Goal: Task Accomplishment & Management: Complete application form

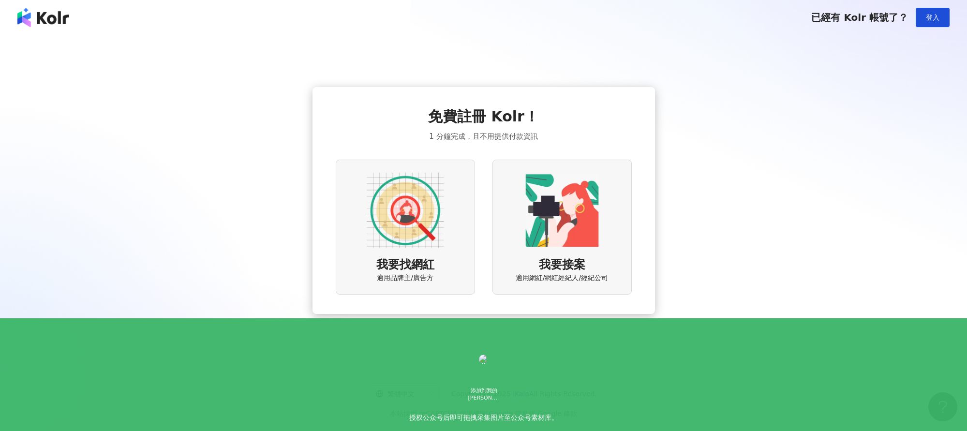
click at [409, 230] on img at bounding box center [405, 210] width 77 height 77
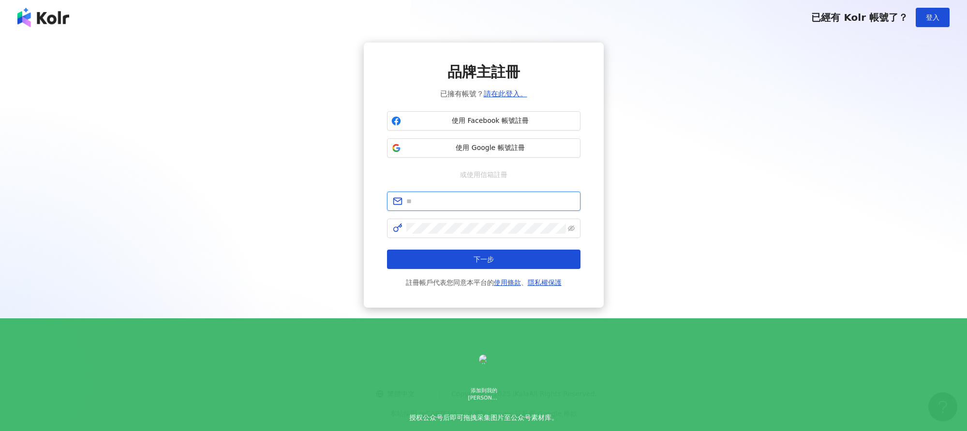
click at [449, 203] on input "text" at bounding box center [490, 201] width 168 height 11
type input "**********"
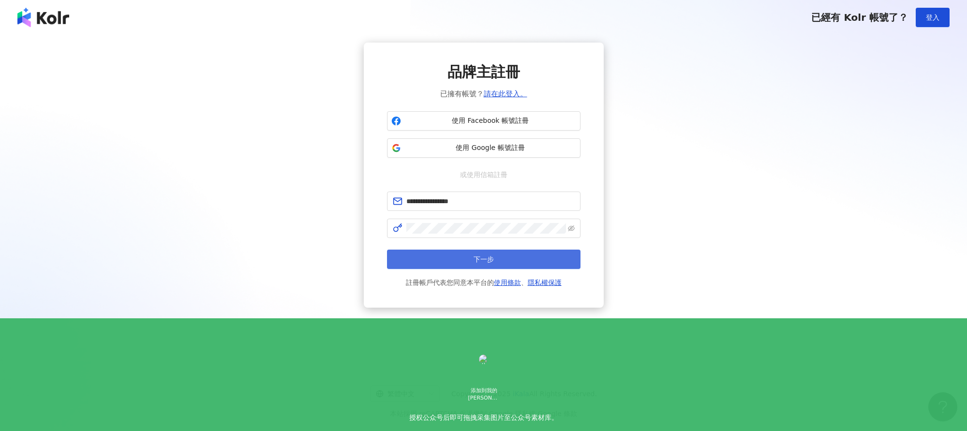
click at [470, 264] on button "下一步" at bounding box center [483, 259] width 193 height 19
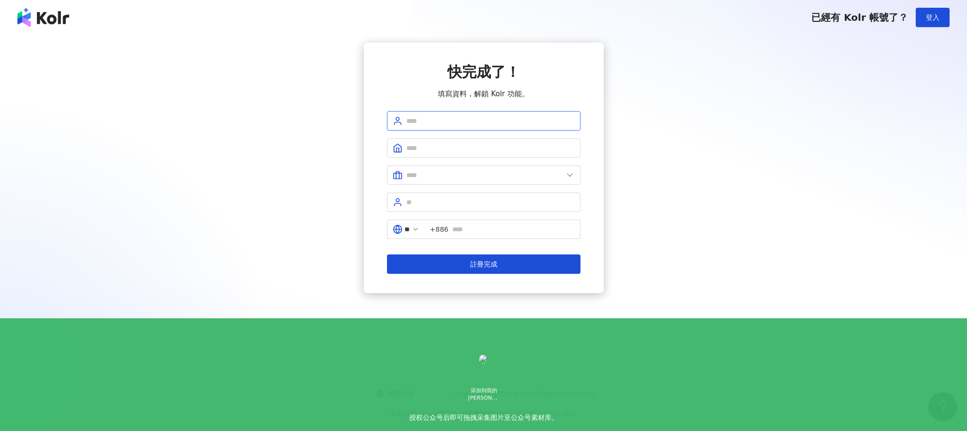
click at [429, 120] on input "text" at bounding box center [490, 121] width 168 height 11
type input "****"
click at [439, 148] on input "text" at bounding box center [490, 148] width 168 height 11
type input "*****"
click at [437, 175] on input "text" at bounding box center [484, 175] width 157 height 11
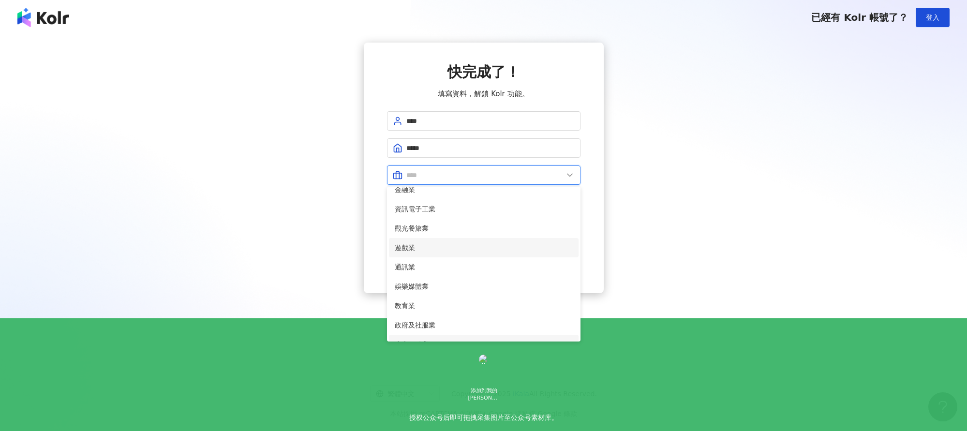
scroll to position [106, 0]
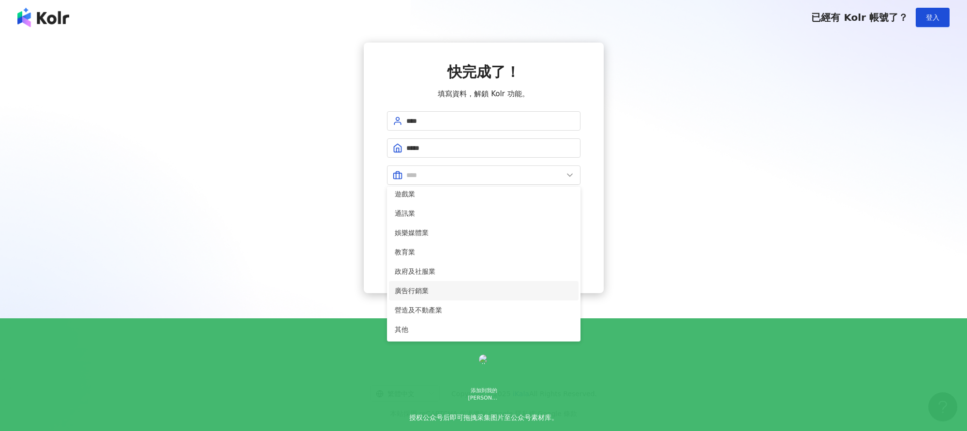
click at [424, 288] on span "廣告行銷業" at bounding box center [484, 290] width 178 height 11
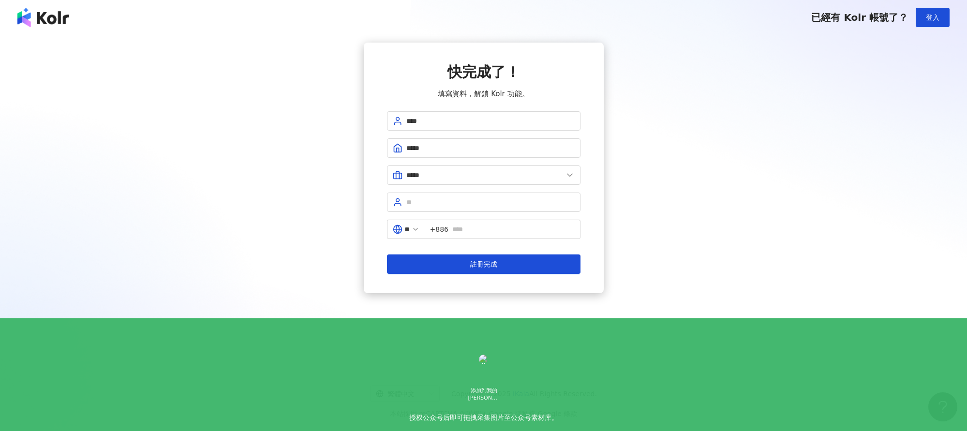
scroll to position [160, 0]
click at [567, 174] on polyline at bounding box center [569, 175] width 5 height 2
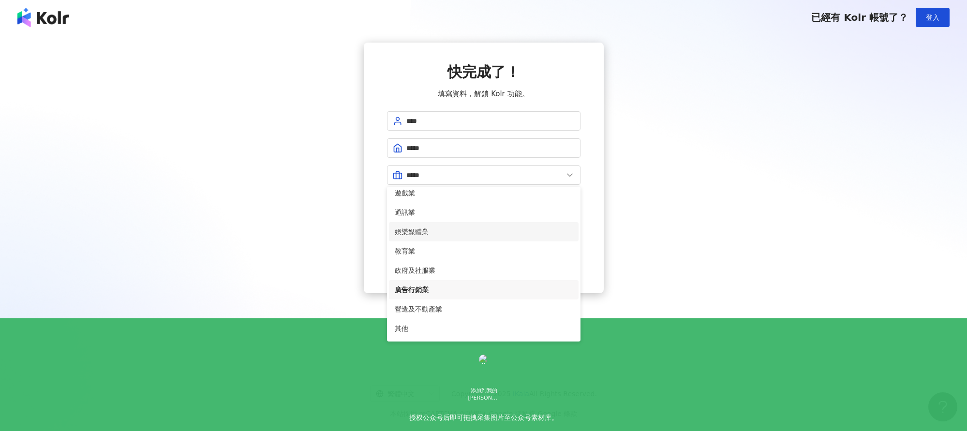
click at [438, 233] on span "娛樂媒體業" at bounding box center [484, 231] width 178 height 11
type input "*****"
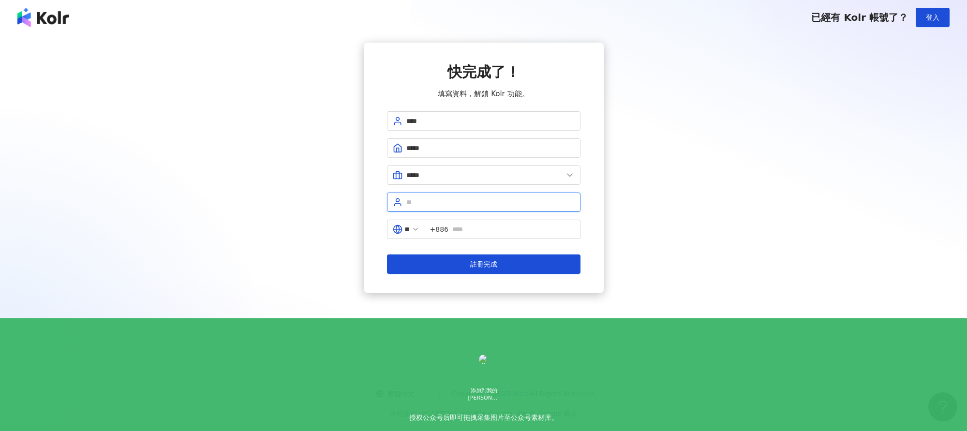
click at [448, 206] on input "text" at bounding box center [490, 202] width 168 height 11
type input "********"
click at [472, 233] on input "text" at bounding box center [513, 229] width 122 height 11
type input "**********"
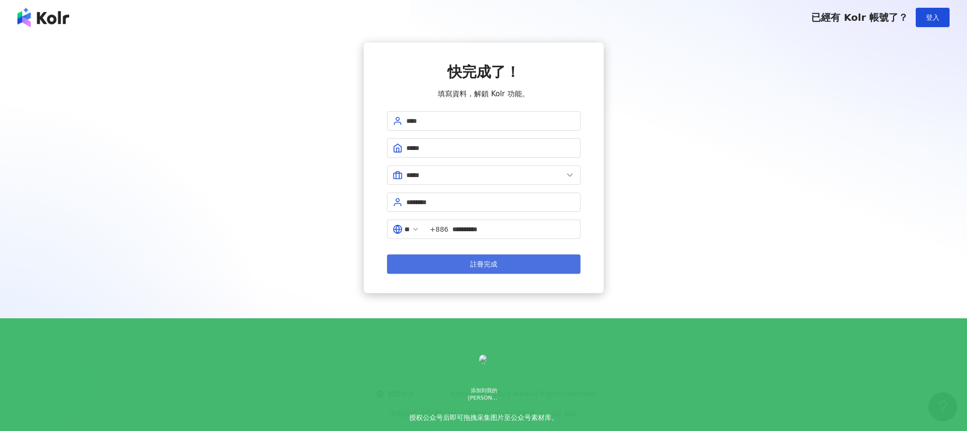
click at [488, 262] on span "註冊完成" at bounding box center [483, 264] width 27 height 8
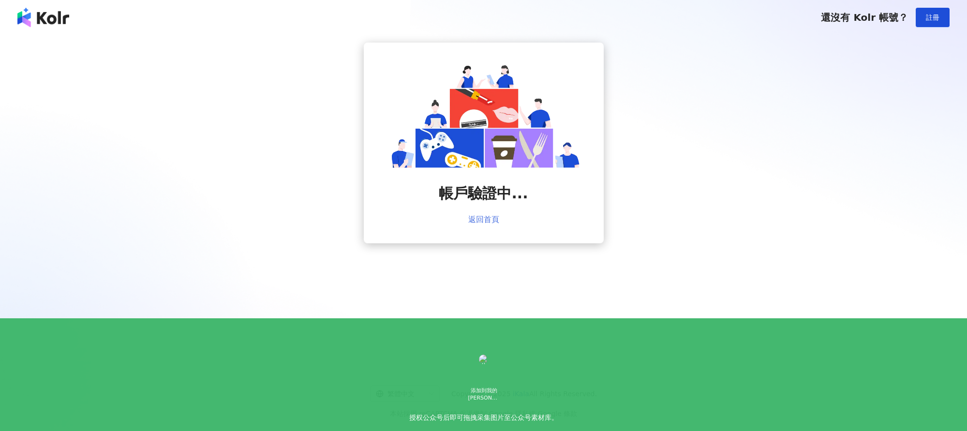
scroll to position [143, 0]
click at [485, 221] on link "返回首頁" at bounding box center [483, 219] width 31 height 9
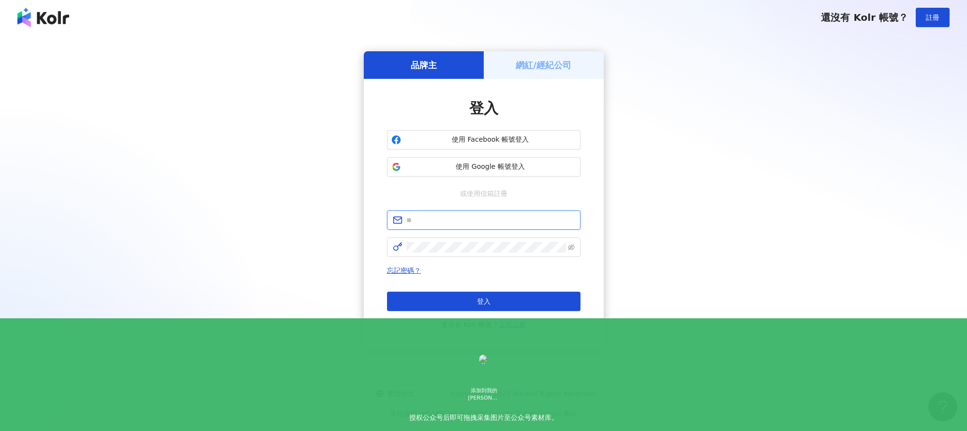
click at [431, 222] on input "text" at bounding box center [490, 220] width 168 height 11
type input "**********"
click at [497, 304] on button "登入" at bounding box center [483, 301] width 193 height 19
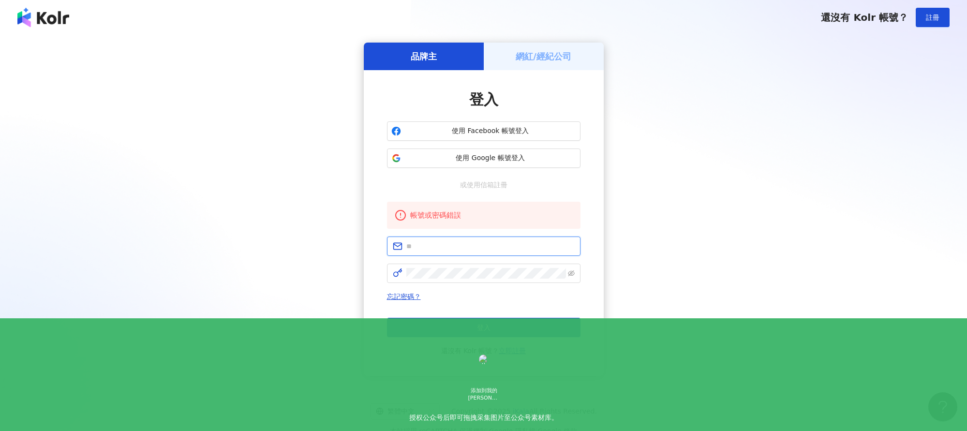
click at [428, 250] on input "text" at bounding box center [490, 246] width 168 height 11
type input "**********"
click at [568, 274] on icon "eye-invisible" at bounding box center [571, 273] width 7 height 6
click at [491, 328] on button "登入" at bounding box center [483, 327] width 193 height 19
click at [422, 253] on span at bounding box center [483, 246] width 193 height 19
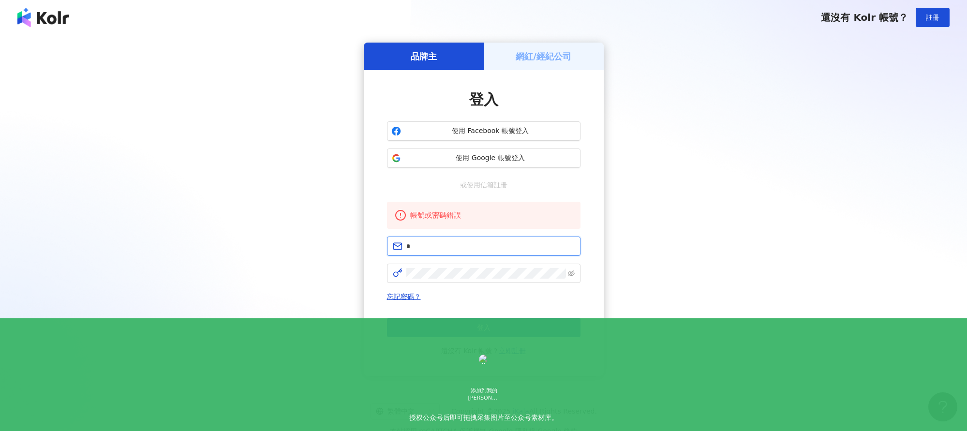
type input "**********"
click button "登入" at bounding box center [483, 327] width 193 height 19
click at [418, 251] on span at bounding box center [483, 246] width 193 height 19
click at [423, 246] on input "text" at bounding box center [490, 246] width 168 height 11
type input "**********"
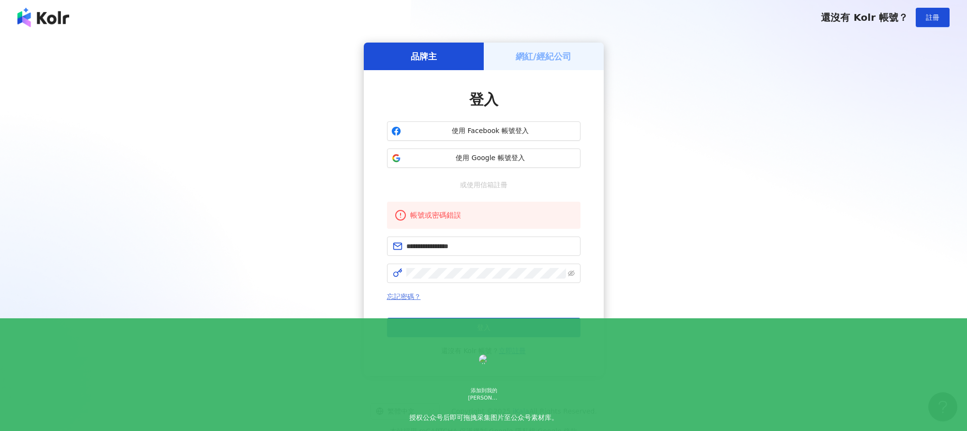
click at [407, 294] on link "忘記密碼？" at bounding box center [404, 297] width 34 height 8
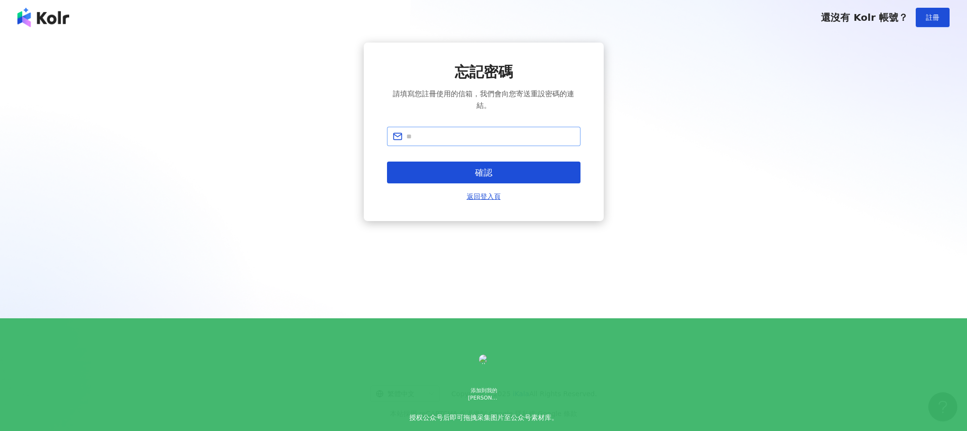
click at [417, 143] on span at bounding box center [483, 136] width 193 height 19
type input "**********"
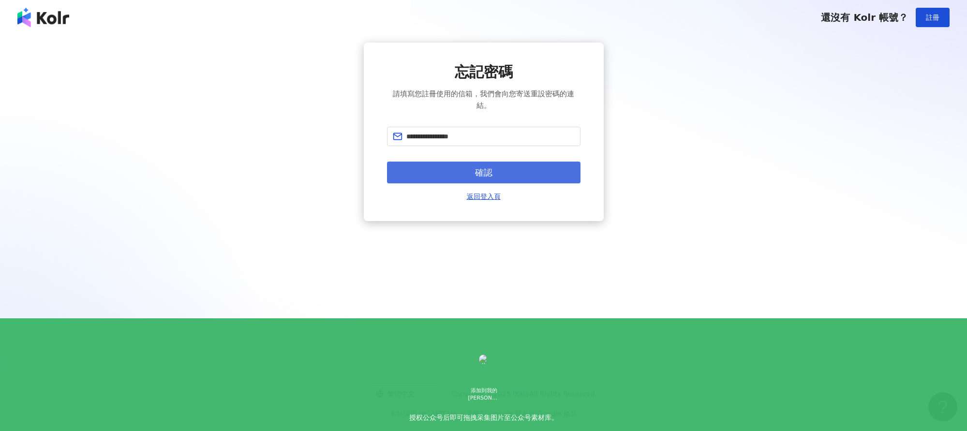
click at [483, 171] on span "確認" at bounding box center [483, 172] width 17 height 11
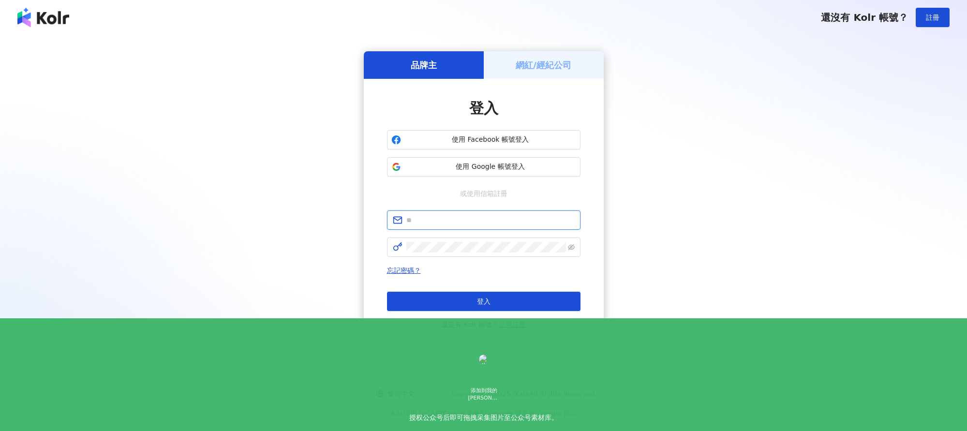
click at [426, 222] on input "text" at bounding box center [490, 220] width 168 height 11
type input "**********"
click at [452, 303] on button "登入" at bounding box center [483, 301] width 193 height 19
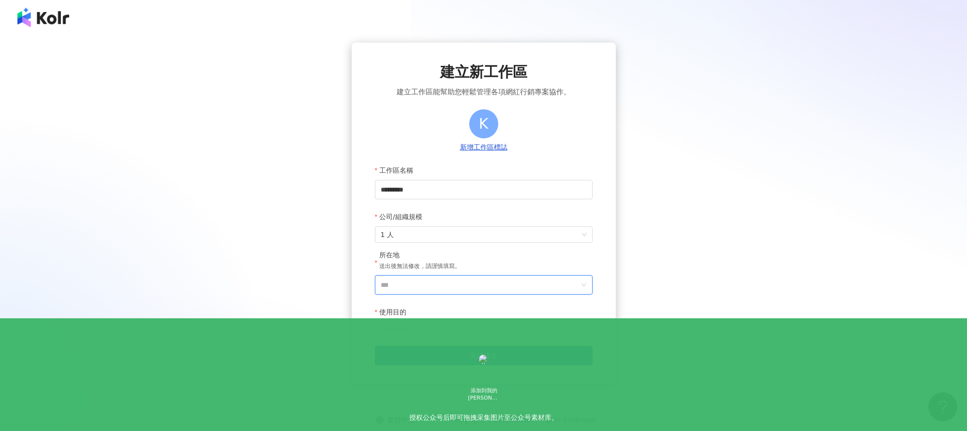
click at [400, 282] on input "***" at bounding box center [480, 285] width 198 height 18
click at [506, 143] on div "台灣" at bounding box center [506, 148] width 14 height 17
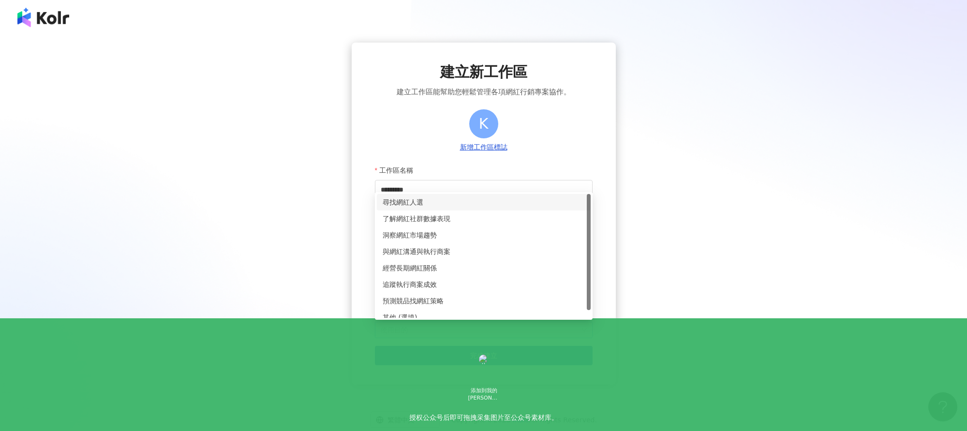
click at [395, 327] on input "使用目的" at bounding box center [484, 329] width 206 height 15
click at [403, 200] on div "尋找網紅人選" at bounding box center [484, 202] width 202 height 11
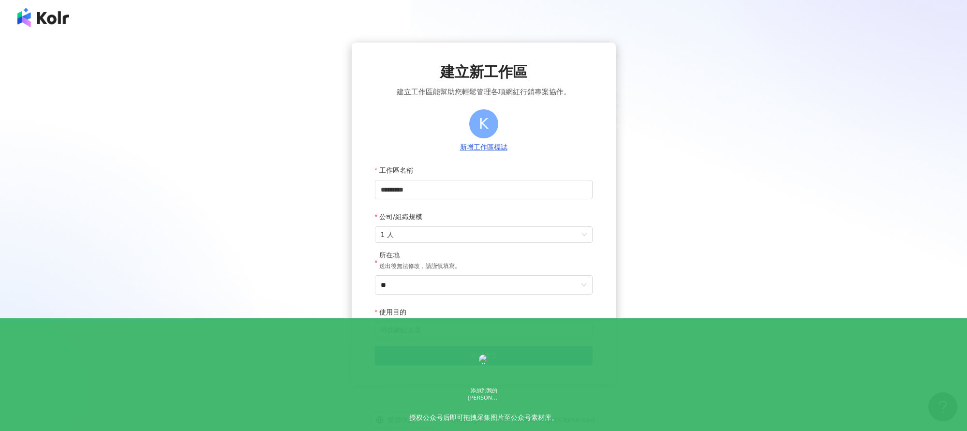
click at [486, 355] on span "完成建立" at bounding box center [483, 356] width 27 height 8
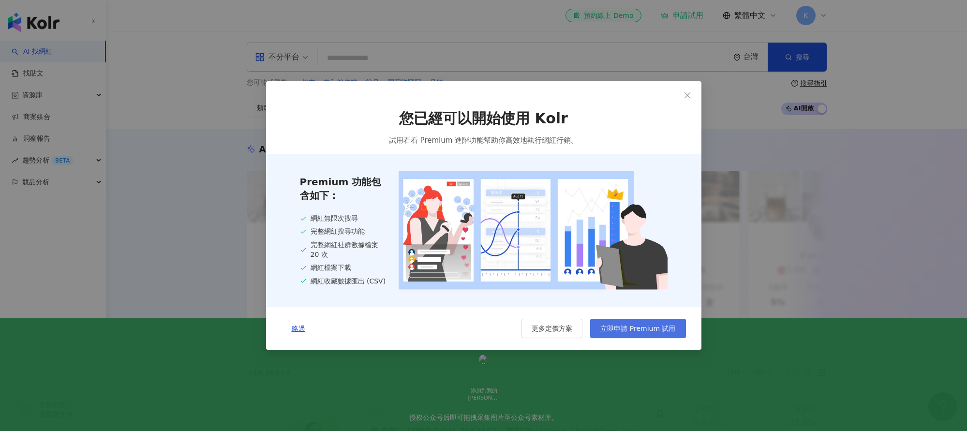
click at [648, 334] on button "立即申請 Premium 試用" at bounding box center [637, 328] width 95 height 19
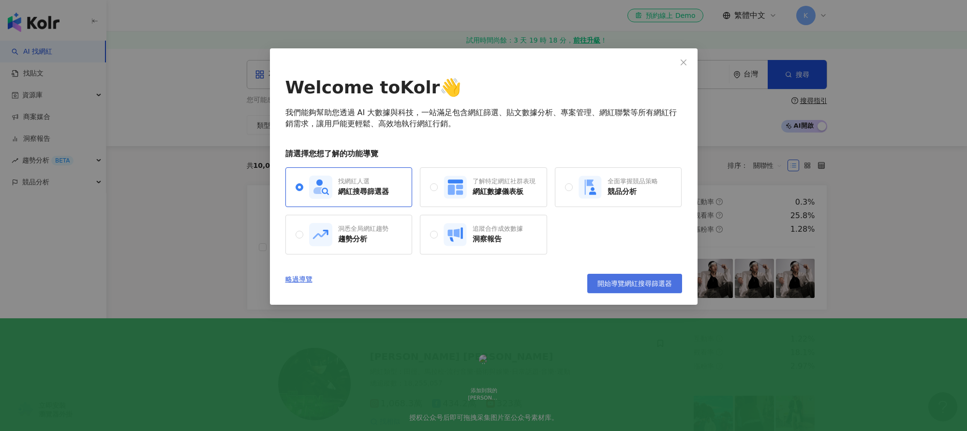
click at [621, 287] on button "開始導覽網紅搜尋篩選器" at bounding box center [634, 283] width 95 height 19
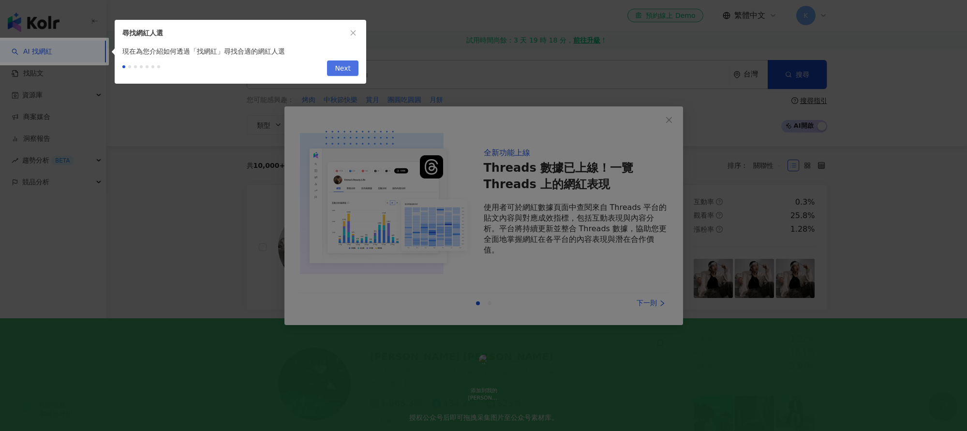
click at [346, 72] on span "Next" at bounding box center [343, 68] width 16 height 15
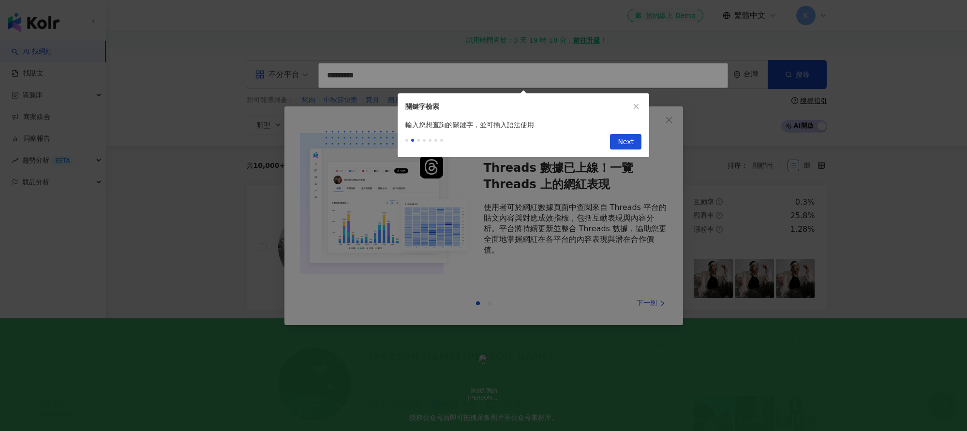
type input "*********"
click at [622, 140] on span "Next" at bounding box center [626, 141] width 16 height 15
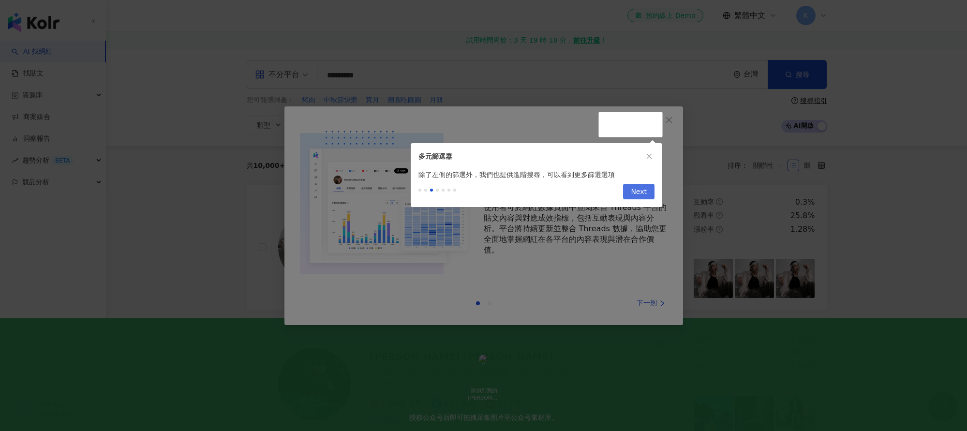
click at [638, 188] on span "Next" at bounding box center [639, 191] width 16 height 15
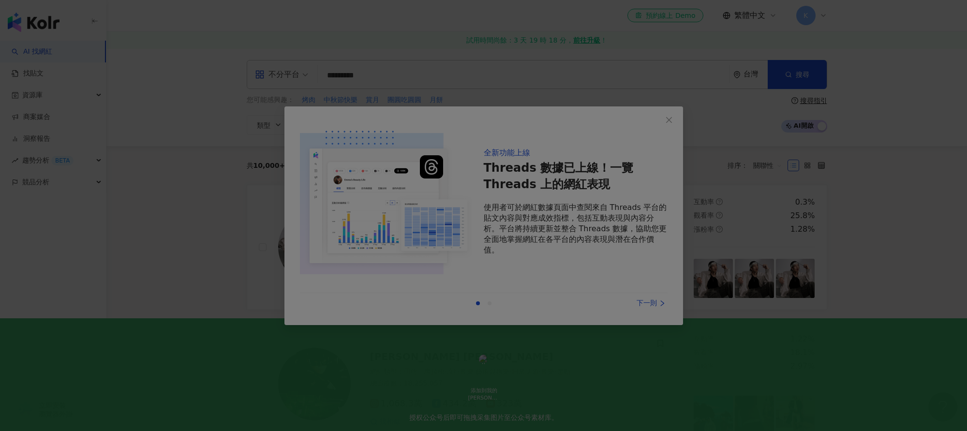
click at [669, 121] on div at bounding box center [483, 215] width 967 height 431
click at [670, 119] on div at bounding box center [483, 215] width 967 height 431
click at [671, 119] on div at bounding box center [483, 215] width 967 height 431
click at [530, 225] on div at bounding box center [483, 215] width 967 height 431
click at [646, 306] on div at bounding box center [483, 215] width 967 height 431
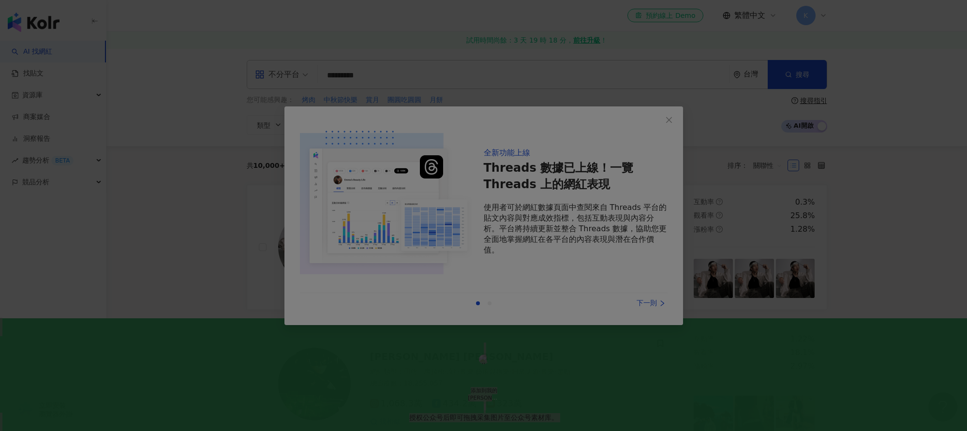
click at [646, 306] on div at bounding box center [483, 215] width 967 height 431
drag, startPoint x: 674, startPoint y: 96, endPoint x: 634, endPoint y: 37, distance: 71.8
click at [672, 85] on div at bounding box center [483, 215] width 967 height 431
click at [621, 58] on div at bounding box center [483, 215] width 967 height 431
click at [285, 90] on div at bounding box center [483, 215] width 967 height 431
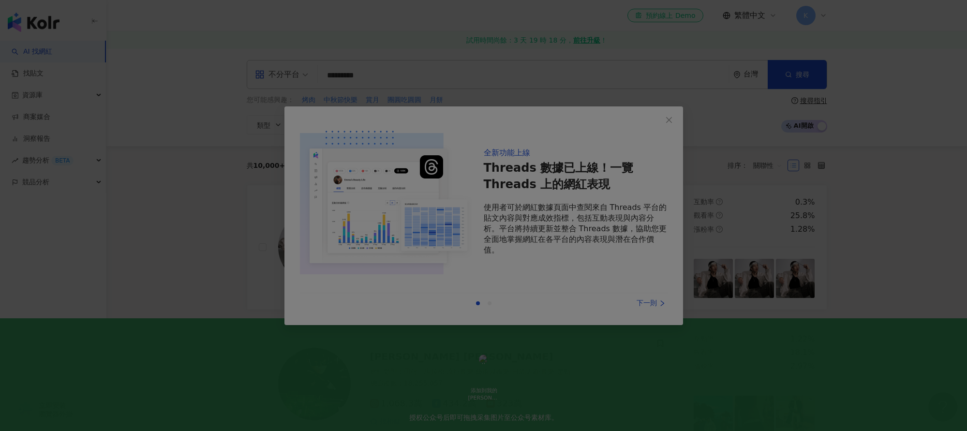
drag, startPoint x: 289, startPoint y: 90, endPoint x: 445, endPoint y: 37, distance: 164.4
click at [289, 89] on div at bounding box center [483, 215] width 967 height 431
click at [668, 121] on div at bounding box center [483, 215] width 967 height 431
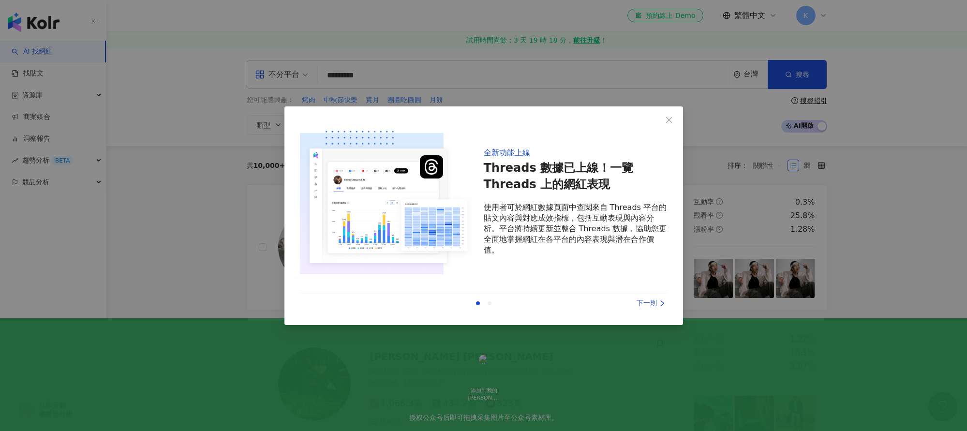
click at [218, 130] on div "Welcome to Kolr 👋 我們能夠幫助您透過 AI 大數據與科技，一站滿足包含網紅篩選、貼文數據分析、專案管理、網紅聯繫等所有網紅行銷需求，讓用戶能…" at bounding box center [483, 215] width 967 height 431
click at [666, 122] on icon "close" at bounding box center [669, 120] width 6 height 6
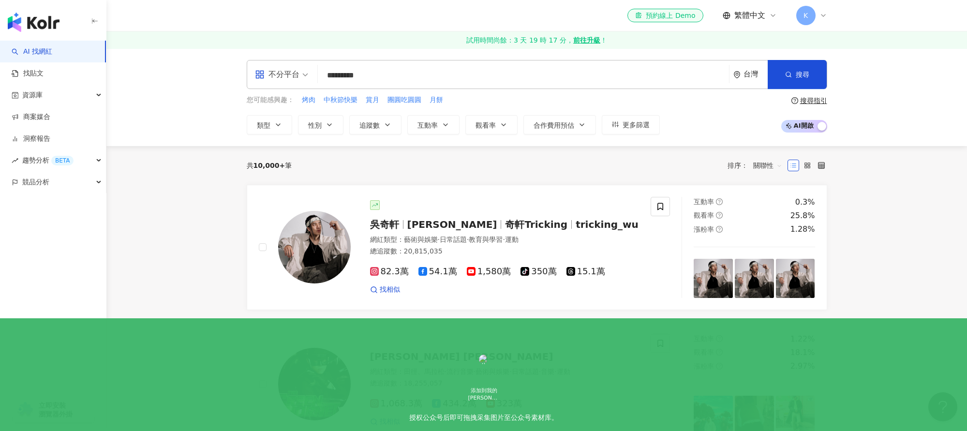
click at [803, 17] on span "K" at bounding box center [805, 15] width 4 height 11
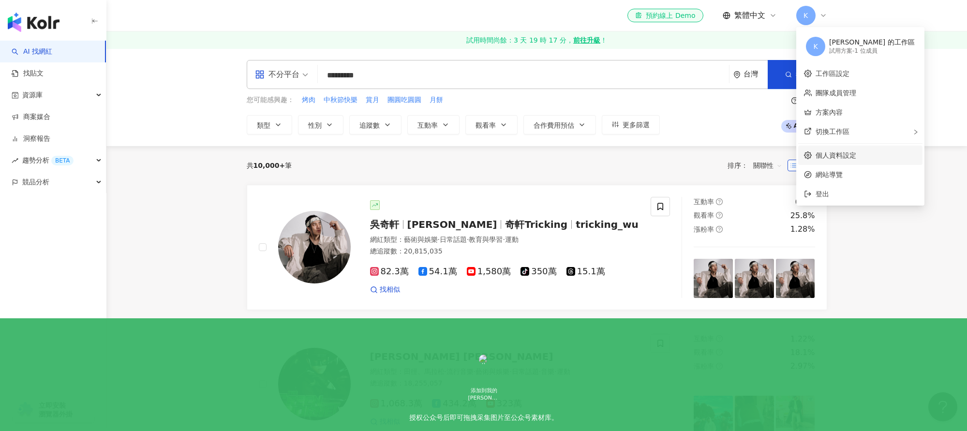
click at [843, 155] on link "個人資料設定" at bounding box center [835, 155] width 41 height 8
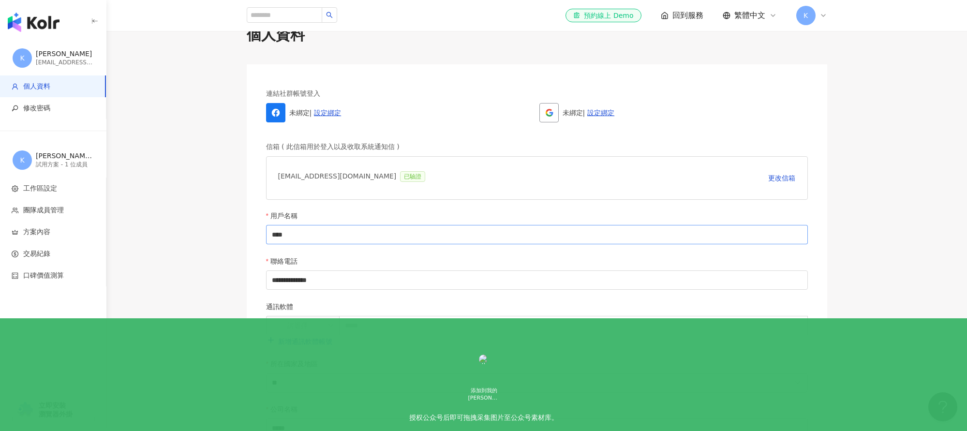
scroll to position [25, 0]
click at [35, 110] on span "修改密碼" at bounding box center [36, 108] width 27 height 10
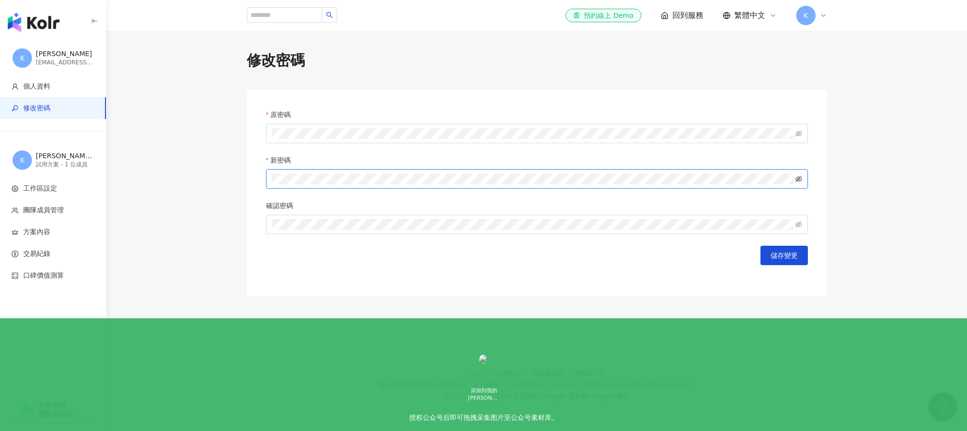
click at [798, 181] on icon "eye-invisible" at bounding box center [798, 179] width 7 height 6
click at [796, 261] on button "儲存變更" at bounding box center [783, 255] width 47 height 19
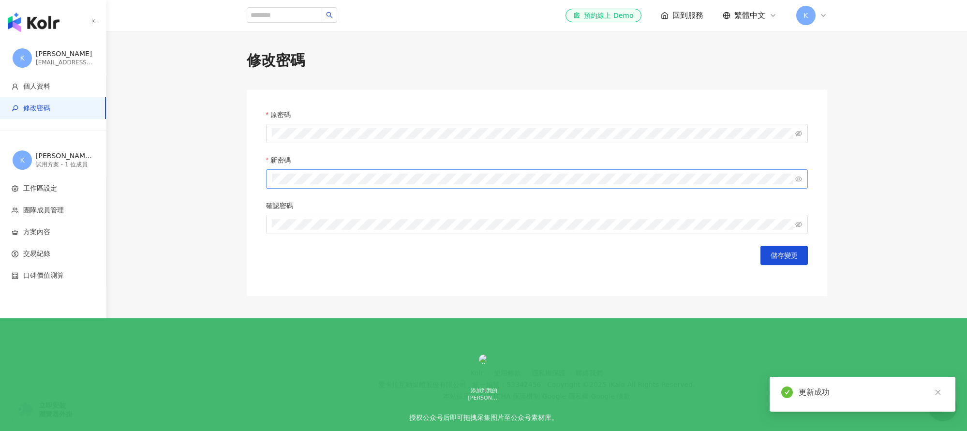
click at [802, 13] on span "K" at bounding box center [805, 15] width 19 height 19
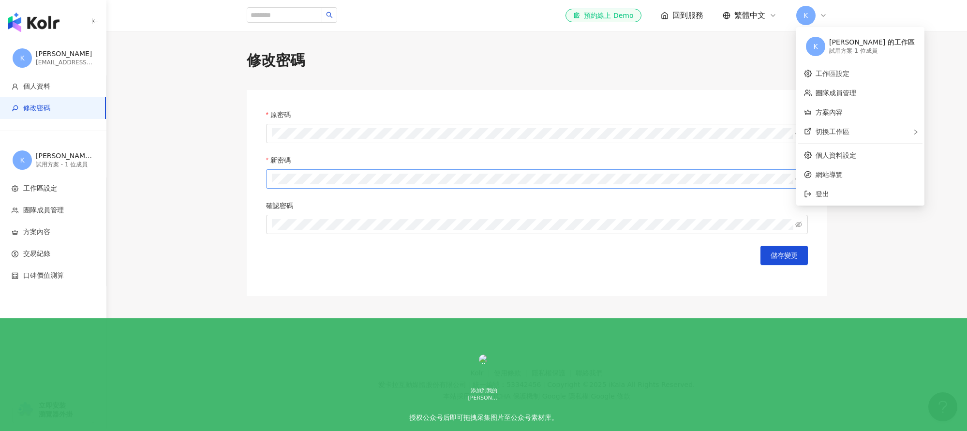
click at [802, 13] on span "K" at bounding box center [805, 15] width 19 height 19
click at [827, 192] on span "登出" at bounding box center [822, 194] width 14 height 8
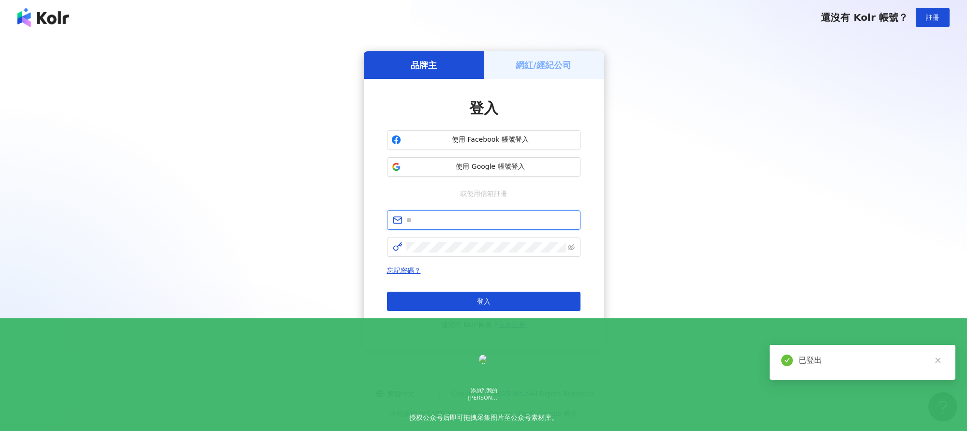
click at [437, 222] on input "text" at bounding box center [490, 220] width 168 height 11
type input "**********"
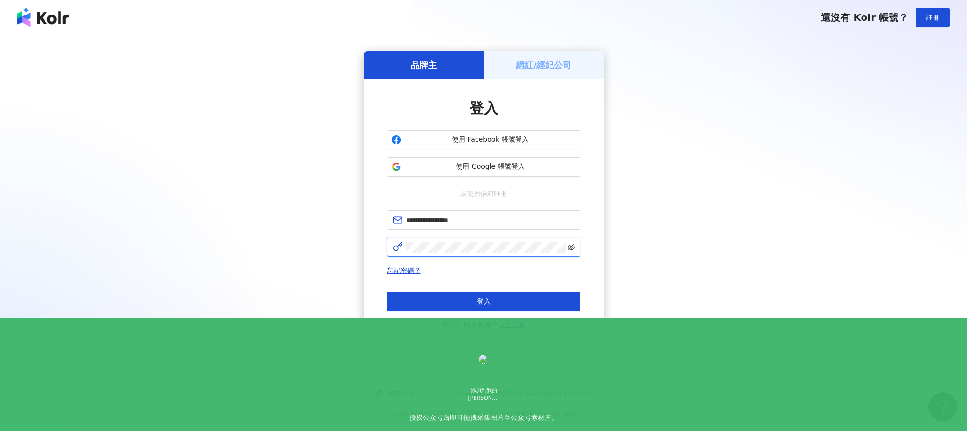
click at [573, 247] on icon "eye-invisible" at bounding box center [571, 247] width 7 height 7
click at [464, 304] on button "登入" at bounding box center [483, 301] width 193 height 19
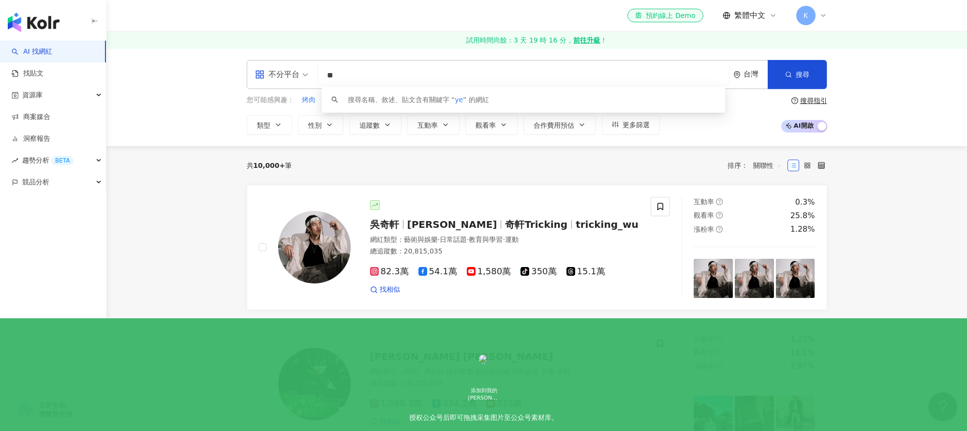
type input "*"
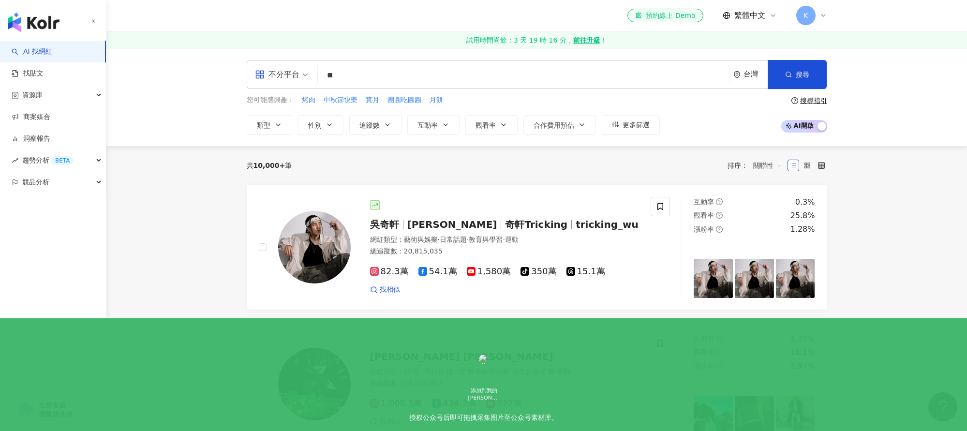
type input "*"
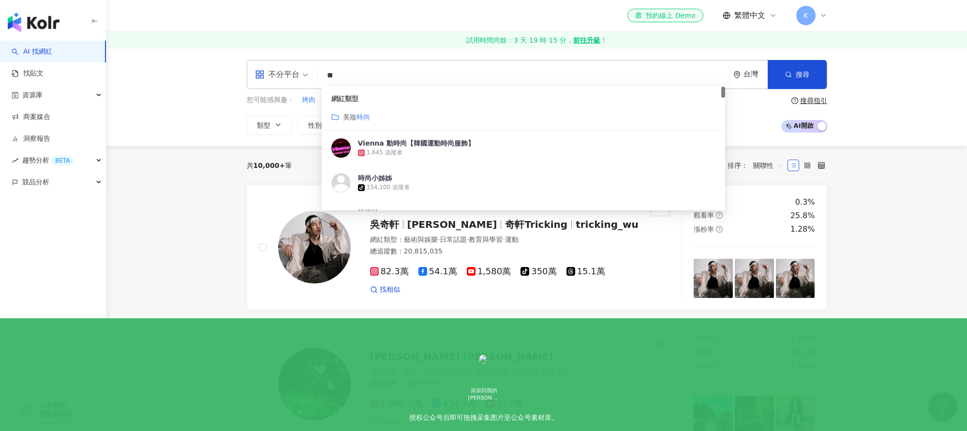
type input "*"
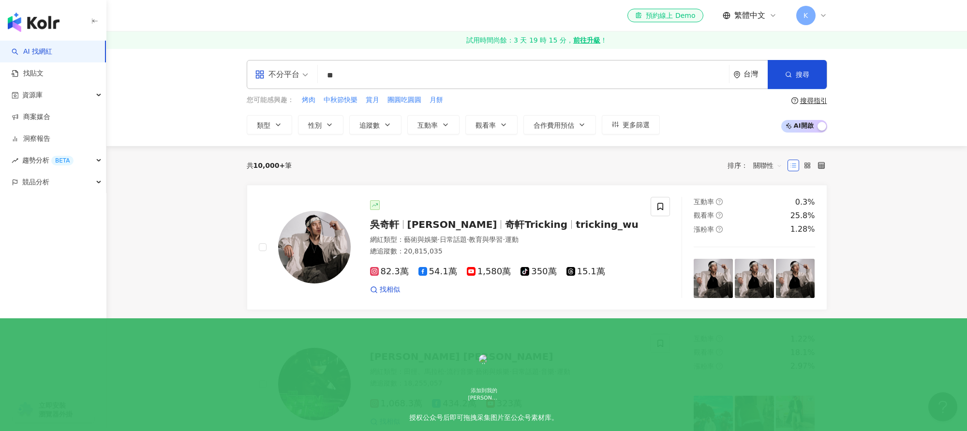
type input "*"
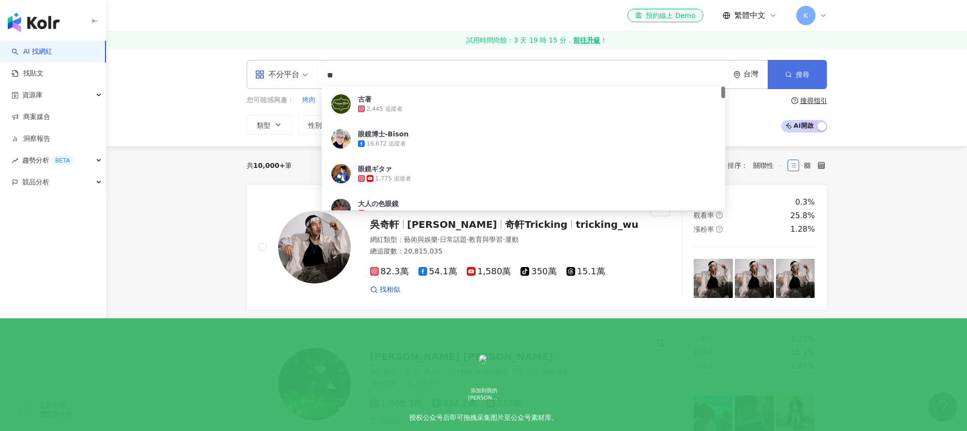
click at [808, 74] on span "搜尋" at bounding box center [803, 75] width 14 height 8
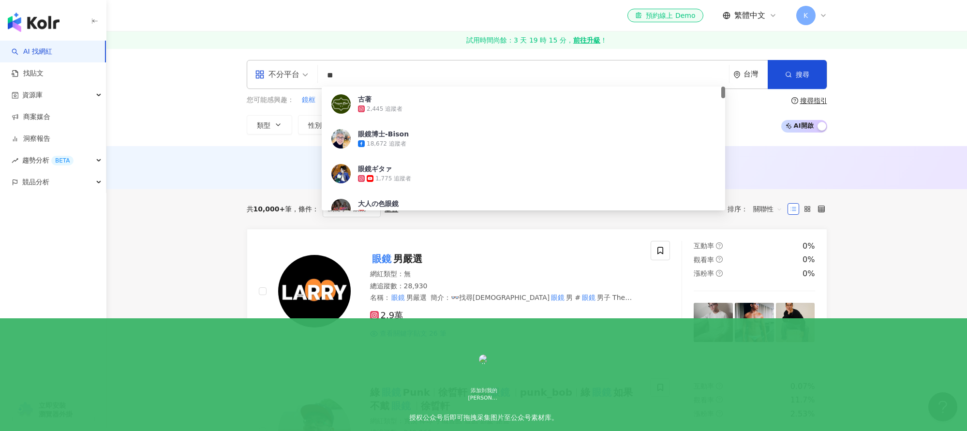
click at [362, 80] on input "**" at bounding box center [523, 75] width 403 height 18
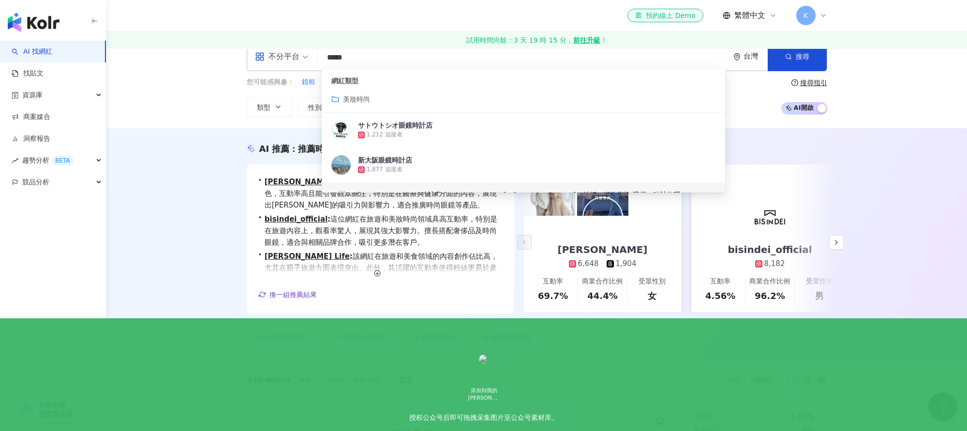
scroll to position [18, 0]
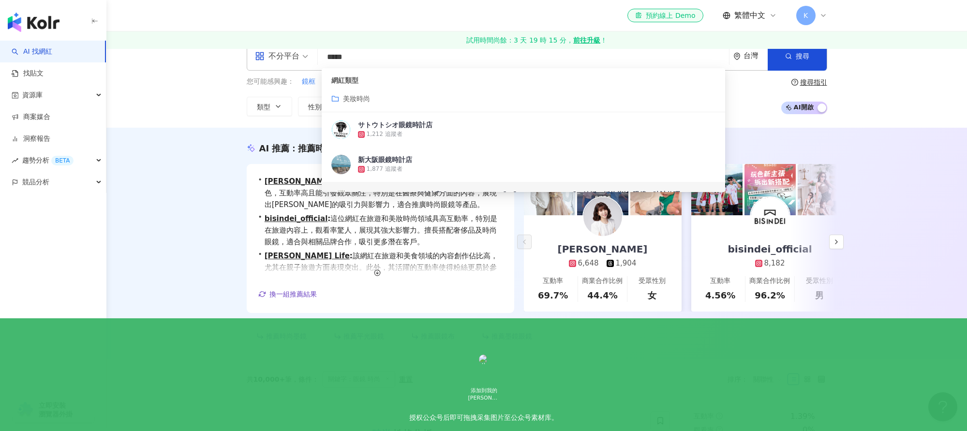
type input "*****"
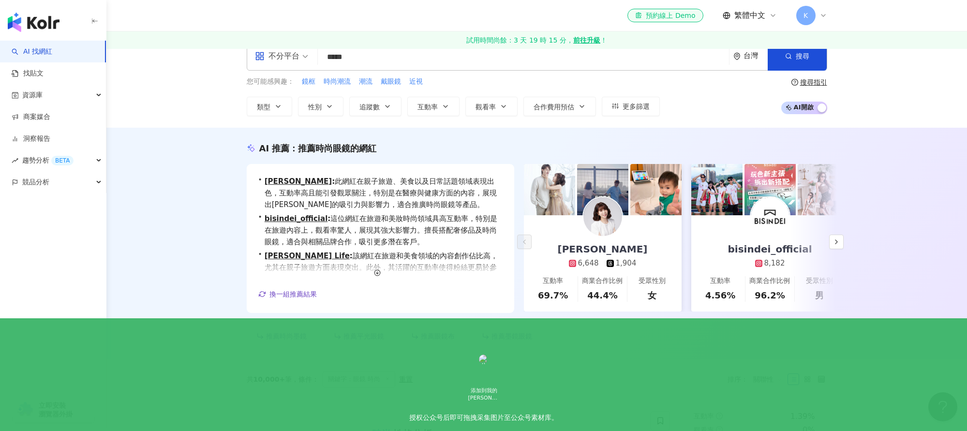
click at [179, 270] on div "AI 推薦 ： 推薦時尚眼鏡的網紅 • 劉品妡 : 此網紅在親子旅遊、美食以及日常話題領域表現出色，互動率高且能引發觀眾關注，特別是在醫療與健康方面的內容，展…" at bounding box center [536, 244] width 860 height 232
click at [379, 272] on circle "button" at bounding box center [377, 273] width 6 height 6
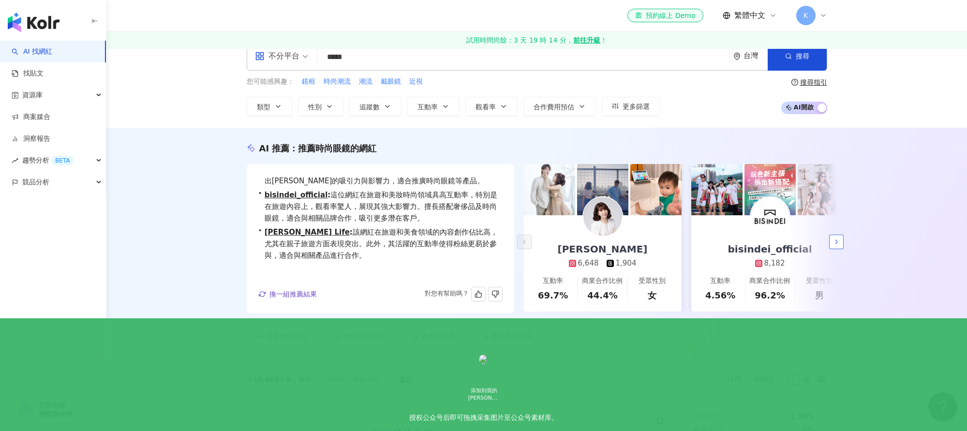
click at [839, 241] on icon "button" at bounding box center [836, 242] width 8 height 8
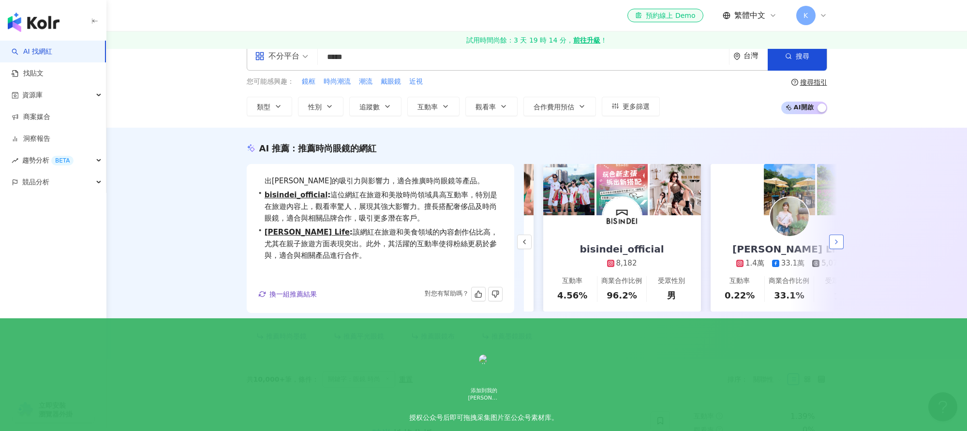
scroll to position [0, 167]
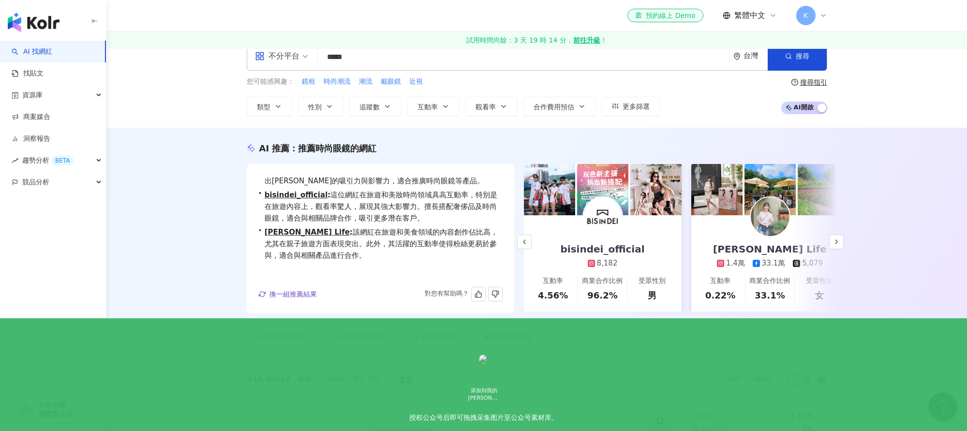
click at [838, 243] on icon "button" at bounding box center [836, 242] width 8 height 8
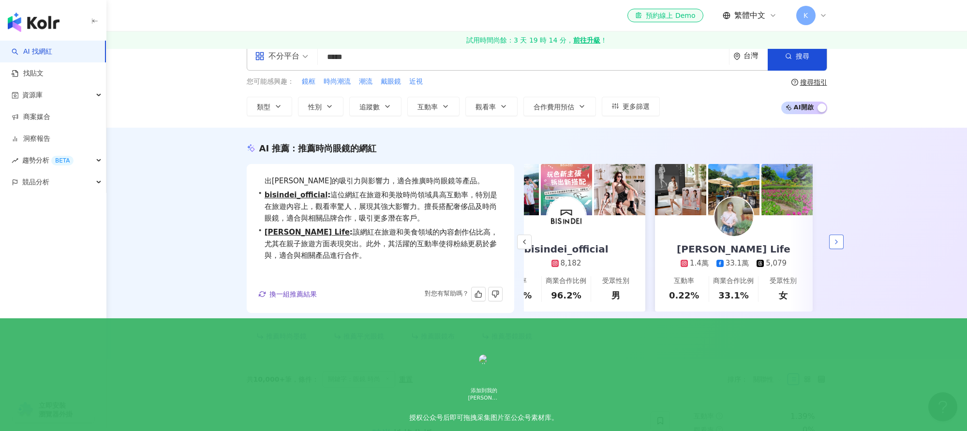
scroll to position [0, 208]
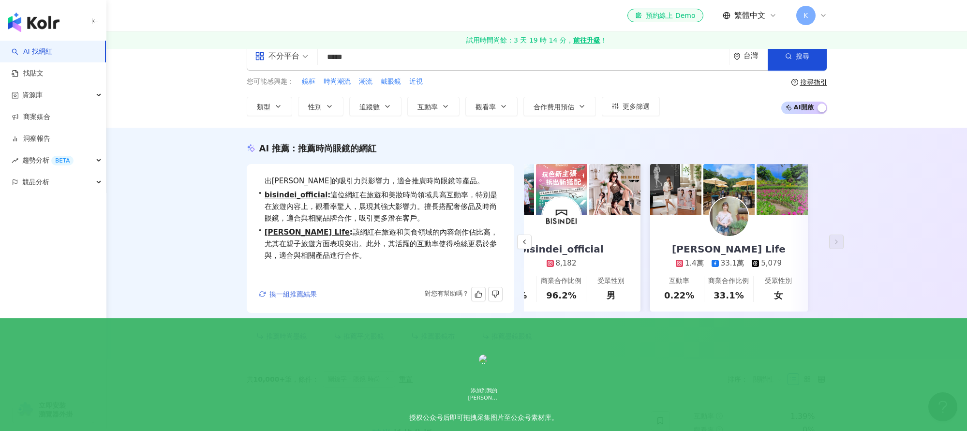
click at [286, 296] on span "換一組推薦結果" at bounding box center [292, 294] width 47 height 8
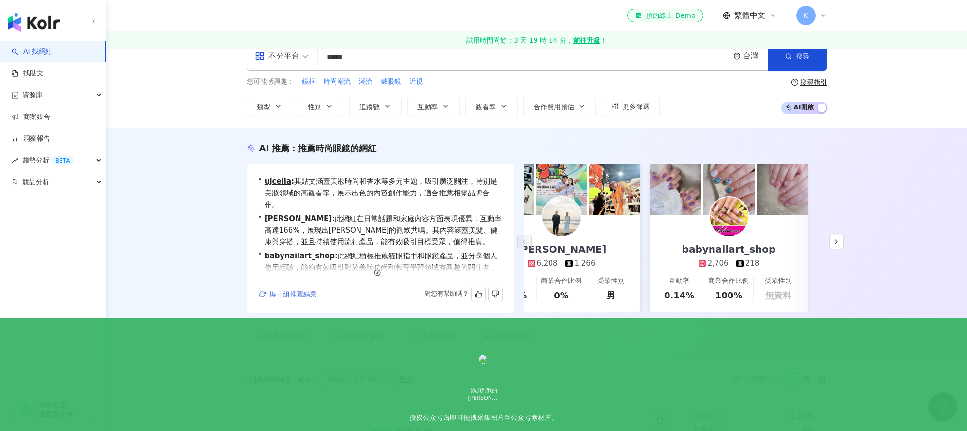
scroll to position [0, 0]
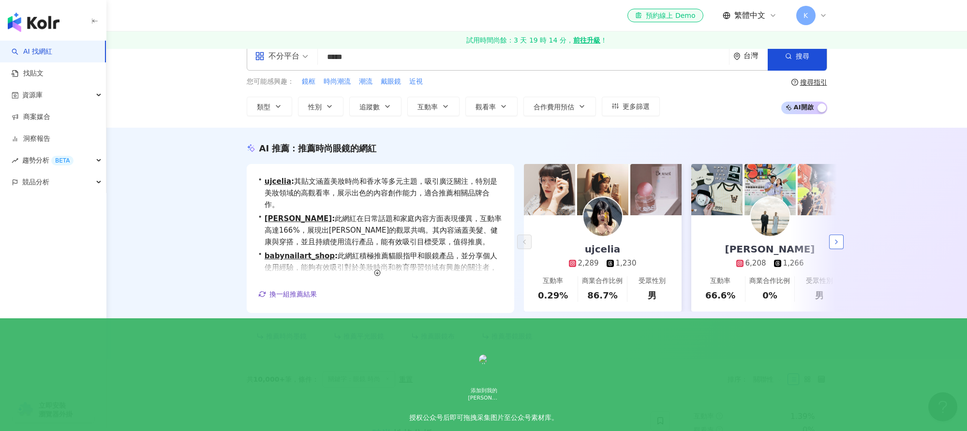
click at [834, 239] on icon "button" at bounding box center [836, 242] width 8 height 8
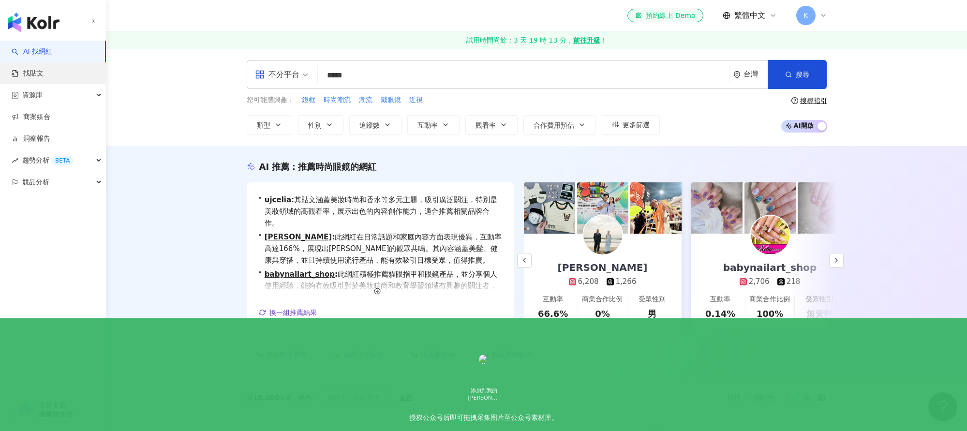
click at [37, 74] on link "找貼文" at bounding box center [28, 74] width 32 height 10
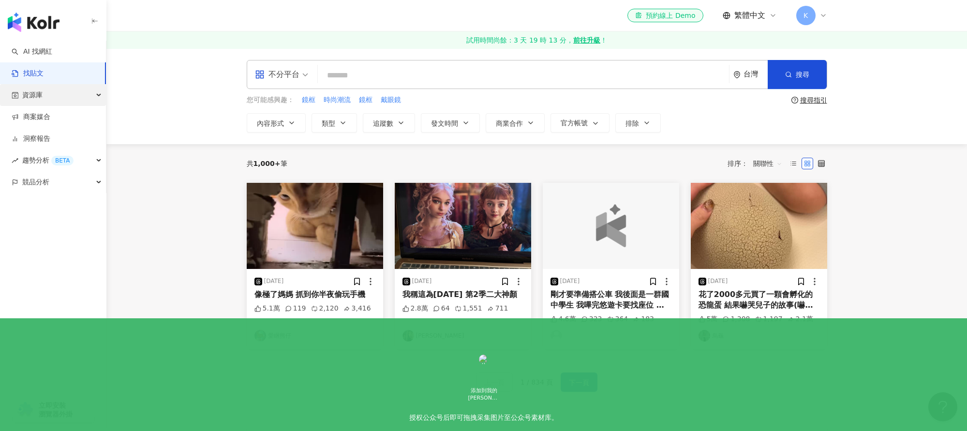
click at [33, 96] on span "資源庫" at bounding box center [32, 95] width 20 height 22
click at [35, 114] on link "網紅管理" at bounding box center [36, 117] width 27 height 10
click at [42, 140] on link "網紅收藏" at bounding box center [36, 139] width 27 height 10
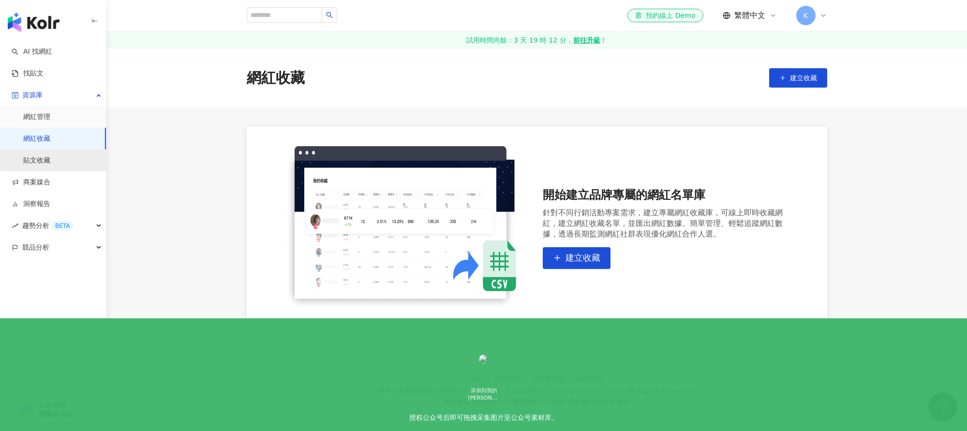
click at [42, 160] on link "貼文收藏" at bounding box center [36, 161] width 27 height 10
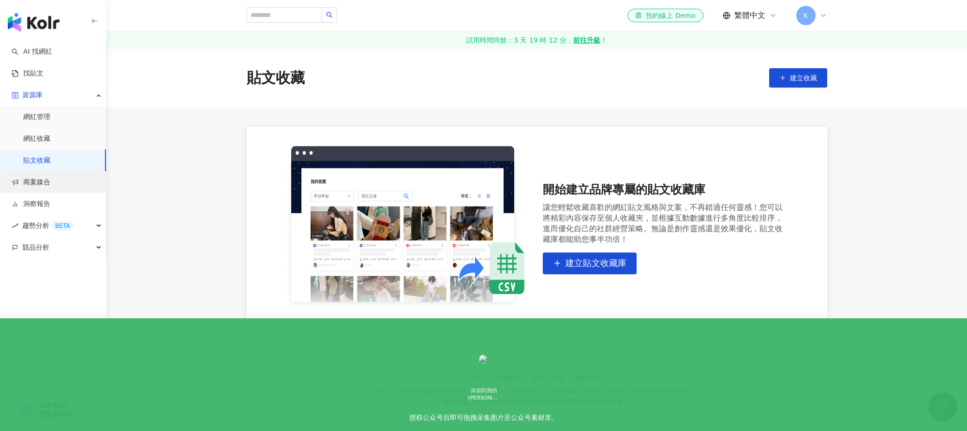
click at [43, 183] on link "商案媒合" at bounding box center [31, 182] width 39 height 10
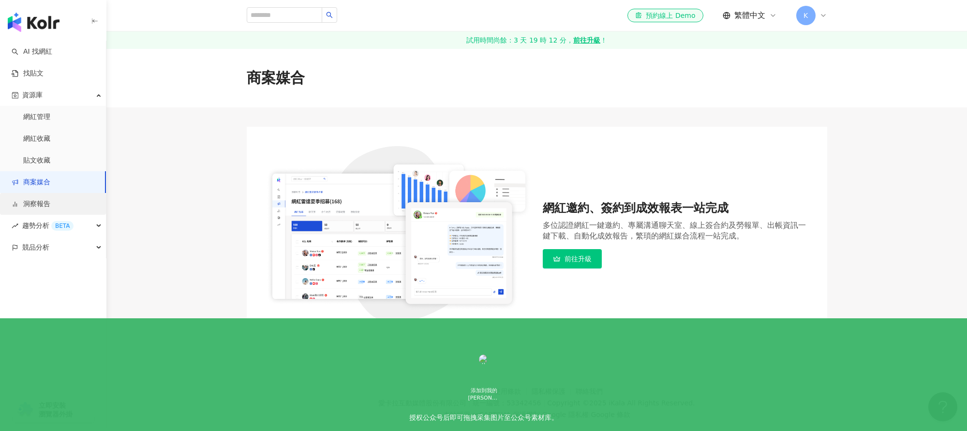
click at [44, 203] on link "洞察報告" at bounding box center [31, 204] width 39 height 10
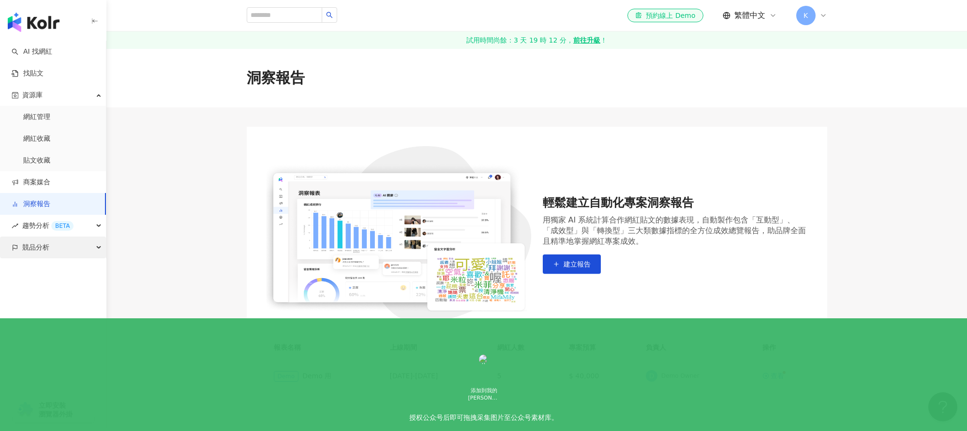
click at [36, 244] on span "競品分析" at bounding box center [35, 248] width 27 height 22
click at [26, 49] on link "AI 找網紅" at bounding box center [32, 52] width 41 height 10
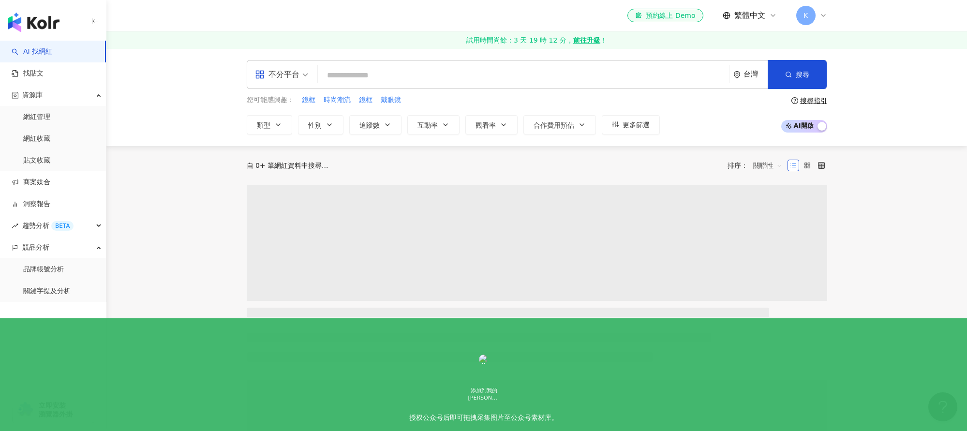
click at [305, 74] on span "不分平台" at bounding box center [281, 74] width 53 height 15
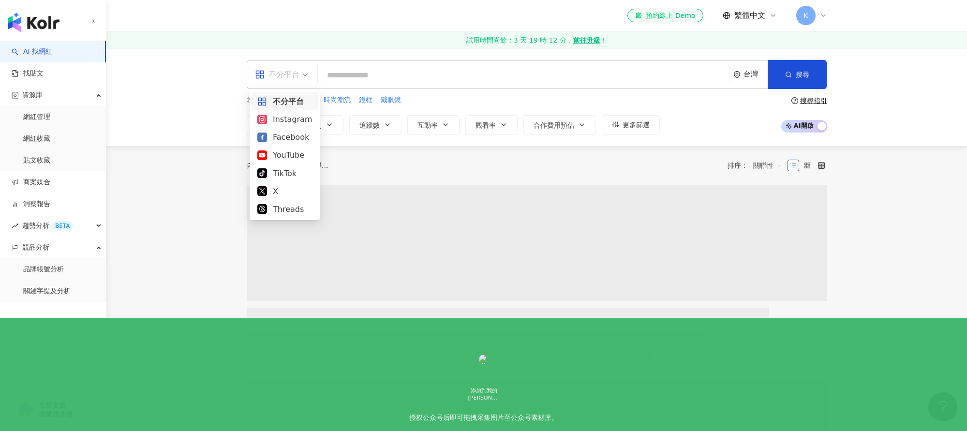
click at [305, 74] on span "不分平台" at bounding box center [281, 74] width 53 height 15
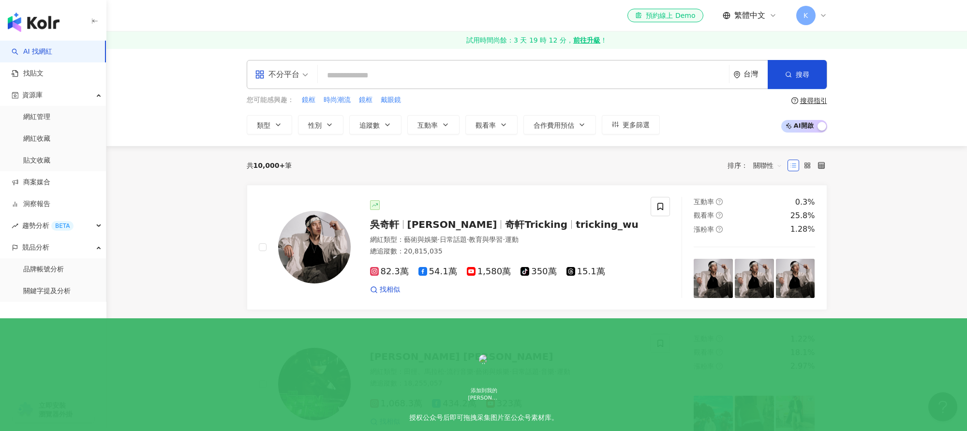
click at [332, 76] on input "search" at bounding box center [523, 75] width 403 height 18
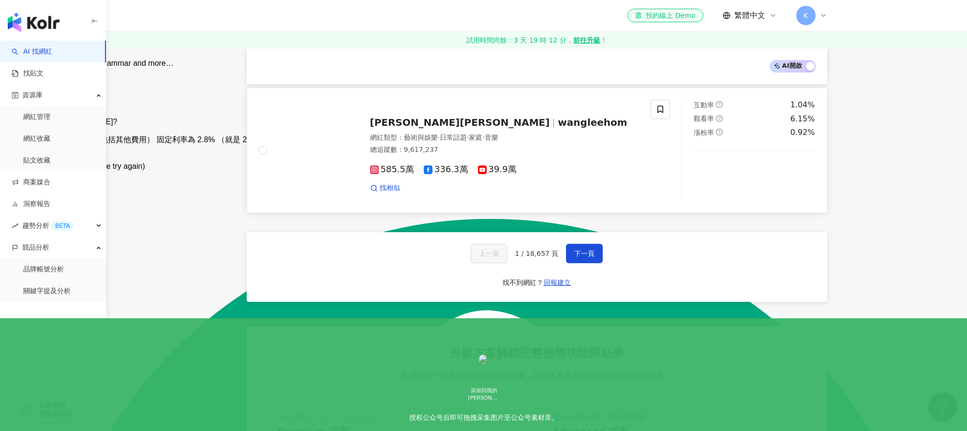
scroll to position [1636, 0]
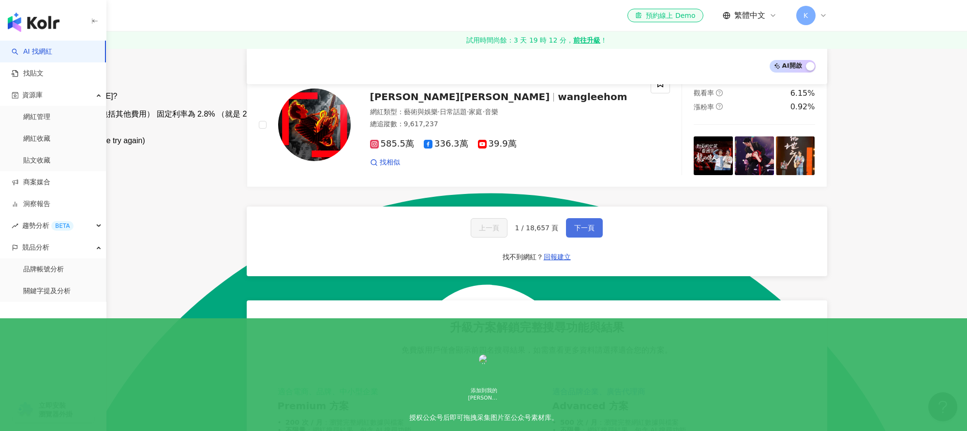
click at [577, 224] on span "下一頁" at bounding box center [584, 228] width 20 height 8
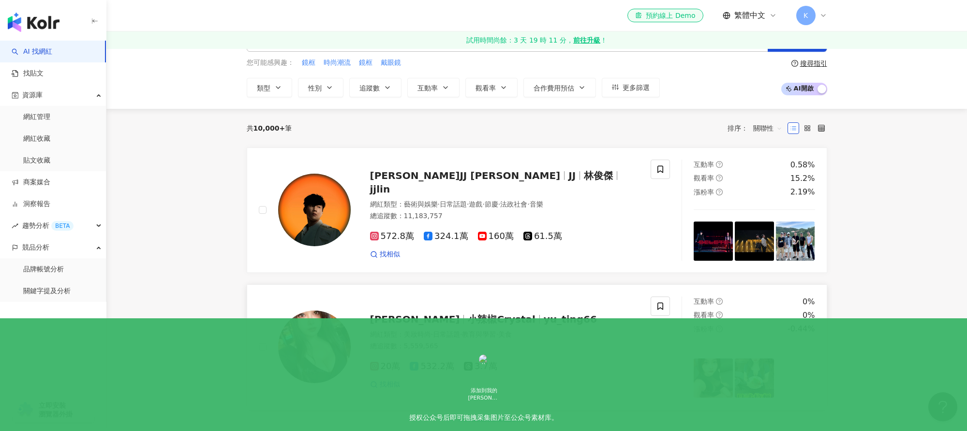
scroll to position [0, 0]
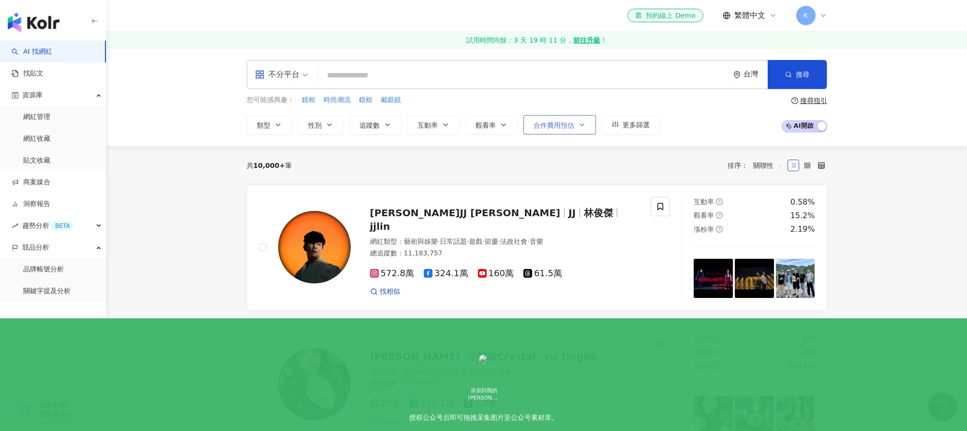
click at [577, 124] on button "合作費用預估" at bounding box center [559, 124] width 73 height 19
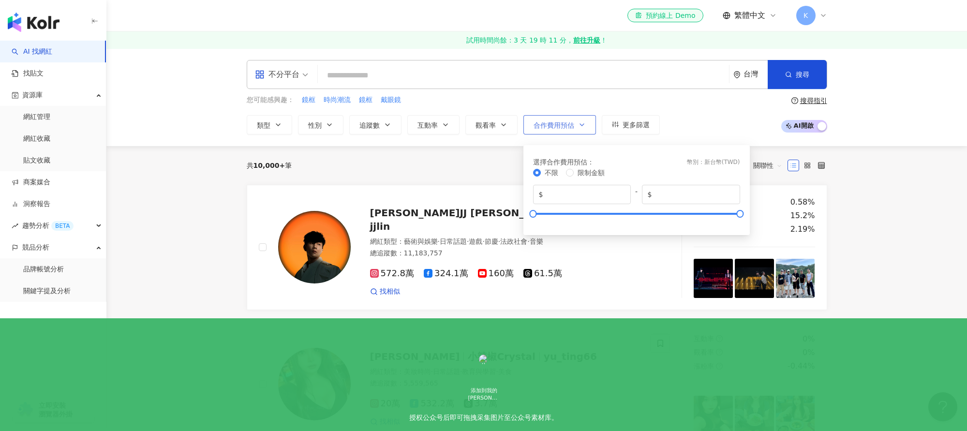
click at [577, 124] on button "合作費用預估" at bounding box center [559, 124] width 73 height 19
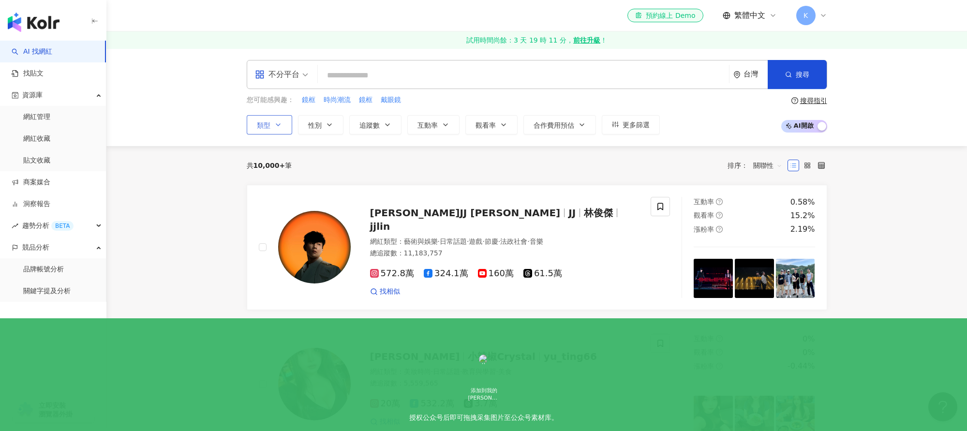
click at [277, 122] on icon "button" at bounding box center [278, 125] width 8 height 8
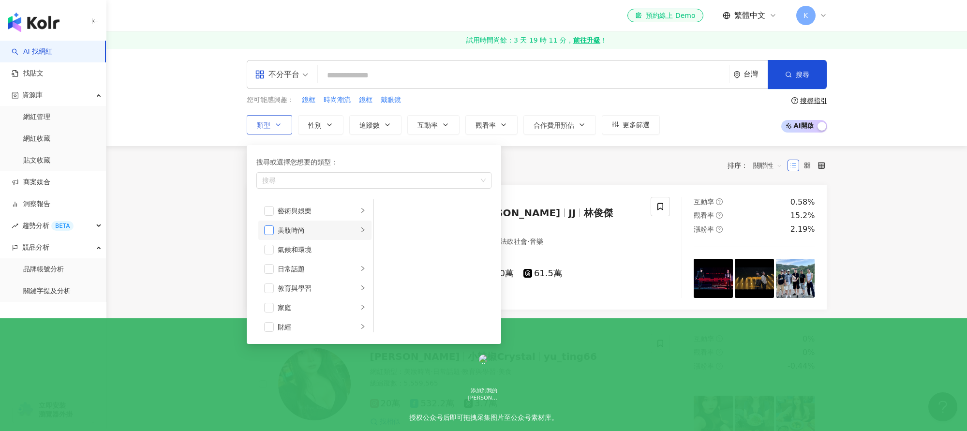
click at [272, 229] on span "button" at bounding box center [269, 230] width 10 height 10
click at [271, 260] on span "button" at bounding box center [269, 261] width 10 height 10
click at [271, 236] on span "button" at bounding box center [269, 233] width 10 height 10
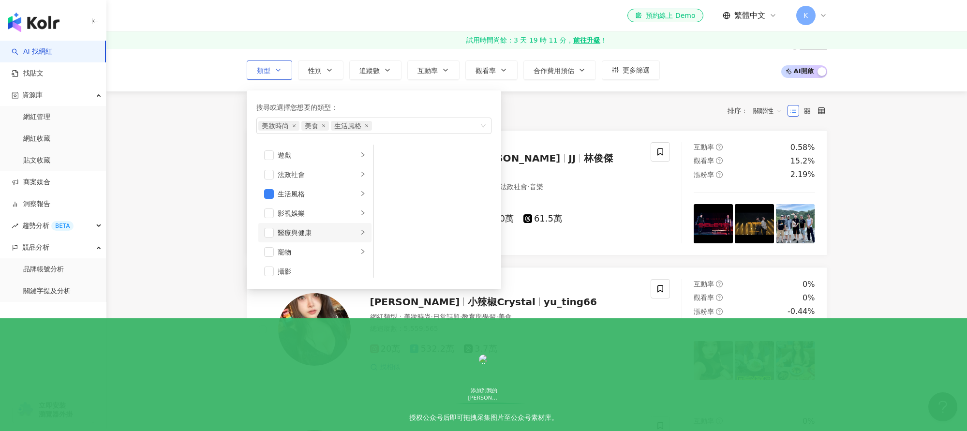
scroll to position [177, 0]
click at [274, 231] on li "醫療與健康" at bounding box center [314, 230] width 113 height 19
click at [272, 229] on span "button" at bounding box center [269, 231] width 10 height 10
click at [387, 212] on span "button" at bounding box center [387, 214] width 10 height 10
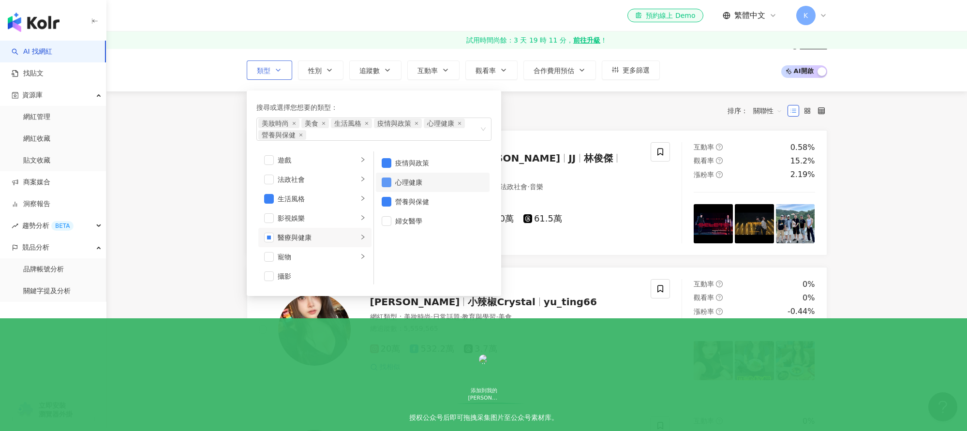
click at [388, 182] on span "button" at bounding box center [387, 182] width 10 height 10
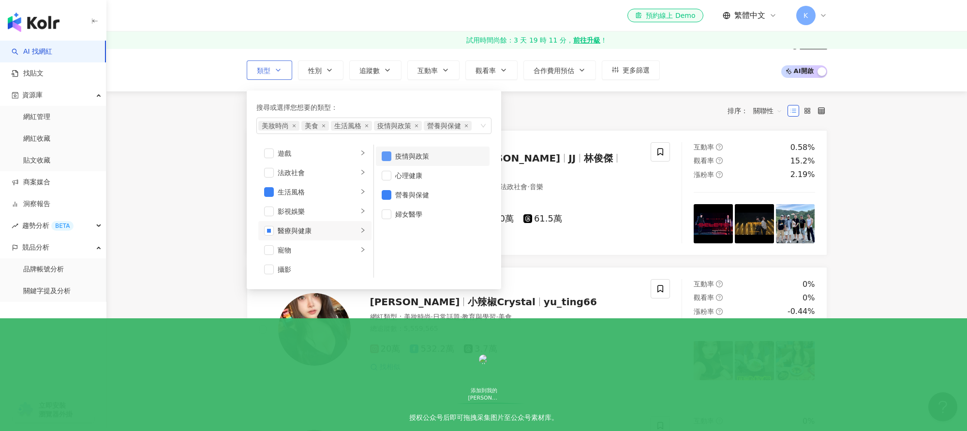
click at [387, 155] on span "button" at bounding box center [387, 156] width 10 height 10
click at [339, 175] on div "美妝時尚" at bounding box center [318, 175] width 80 height 11
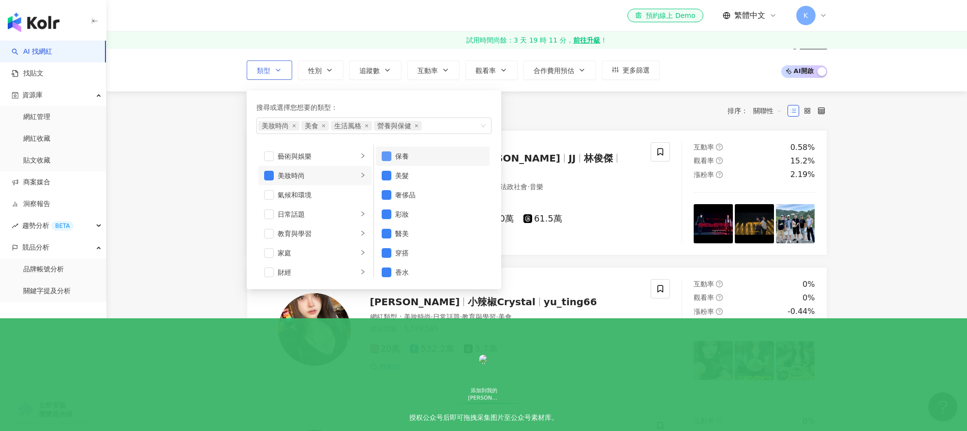
click at [387, 155] on span "button" at bounding box center [387, 156] width 10 height 10
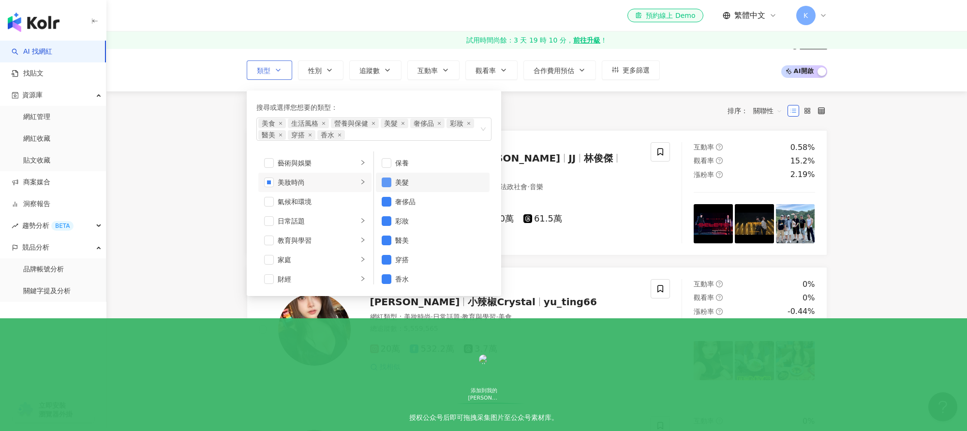
click at [390, 182] on span "button" at bounding box center [387, 182] width 10 height 10
click at [384, 222] on span "button" at bounding box center [387, 221] width 10 height 10
click at [388, 241] on span "button" at bounding box center [387, 241] width 10 height 10
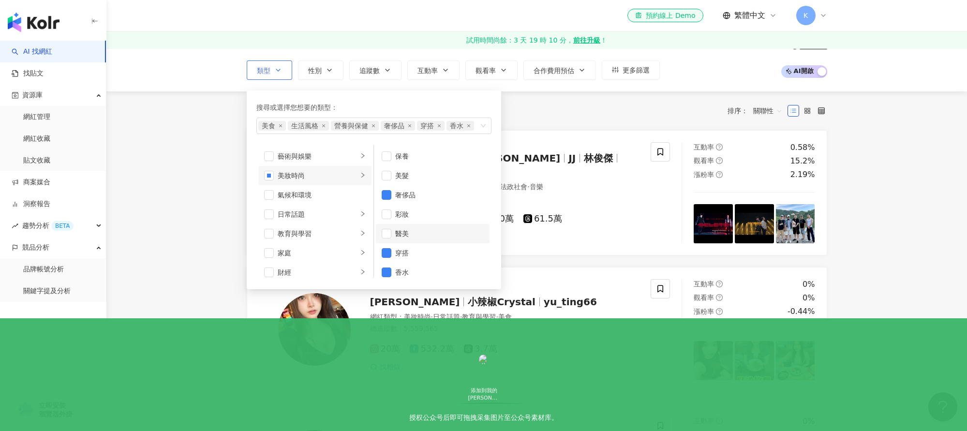
scroll to position [6, 0]
click at [390, 265] on span "button" at bounding box center [387, 266] width 10 height 10
click at [390, 188] on span "button" at bounding box center [387, 189] width 10 height 10
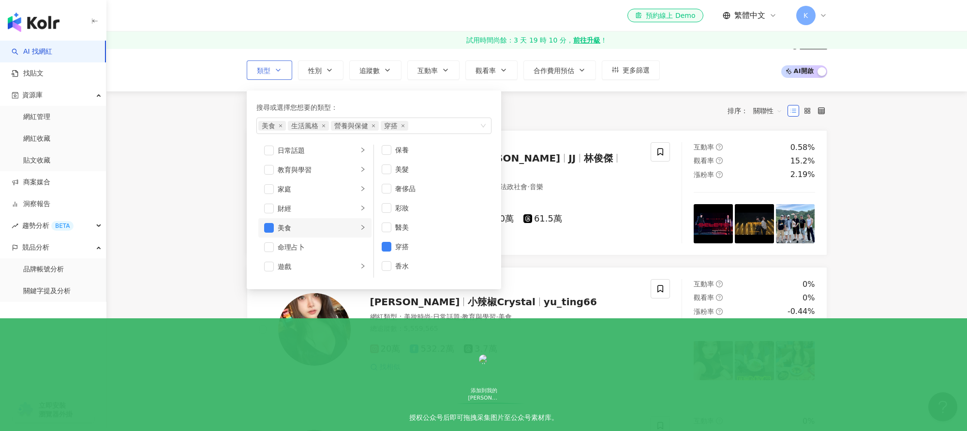
scroll to position [60, 0]
click at [297, 228] on div "美食" at bounding box center [318, 231] width 80 height 11
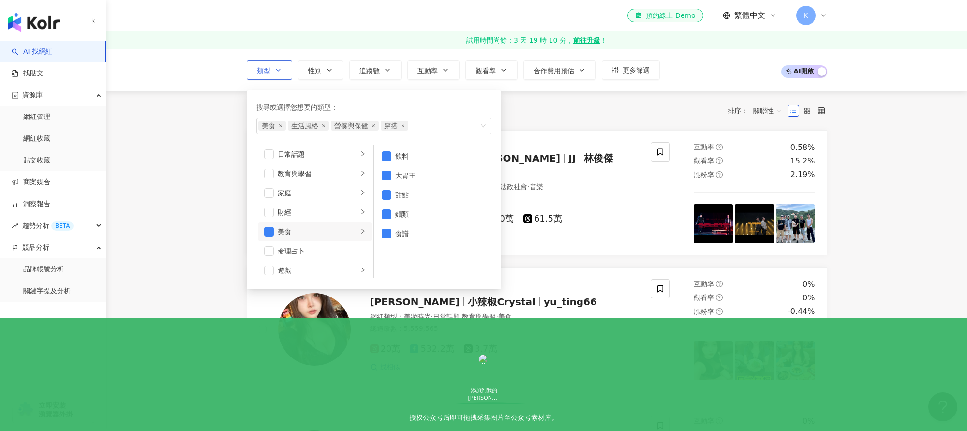
scroll to position [0, 0]
click at [387, 174] on span "button" at bounding box center [387, 176] width 10 height 10
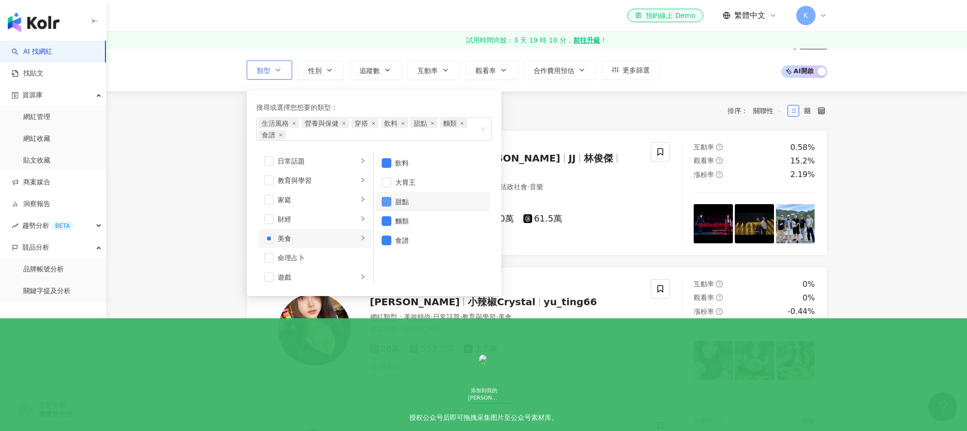
click at [386, 200] on span "button" at bounding box center [387, 202] width 10 height 10
click at [384, 213] on span "button" at bounding box center [387, 214] width 10 height 10
click at [385, 233] on span "button" at bounding box center [387, 234] width 10 height 10
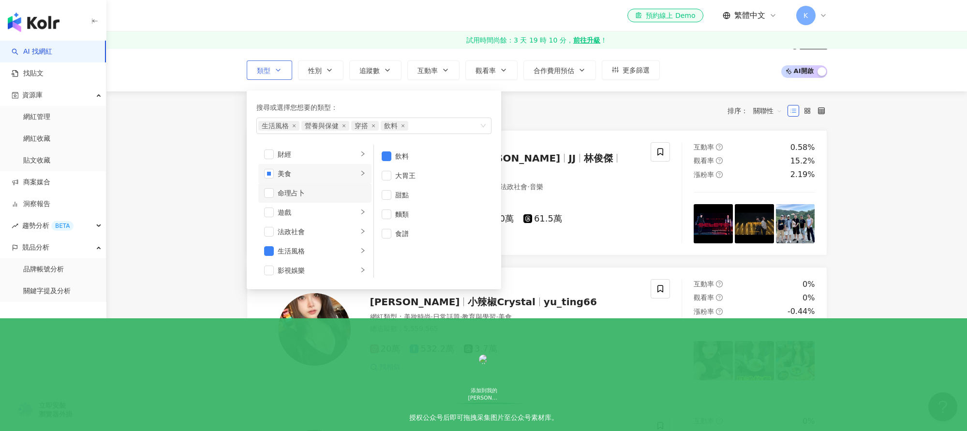
scroll to position [127, 0]
click at [329, 239] on div "生活風格" at bounding box center [318, 240] width 80 height 11
click at [385, 175] on span "button" at bounding box center [387, 176] width 10 height 10
click at [386, 157] on span "button" at bounding box center [387, 156] width 10 height 10
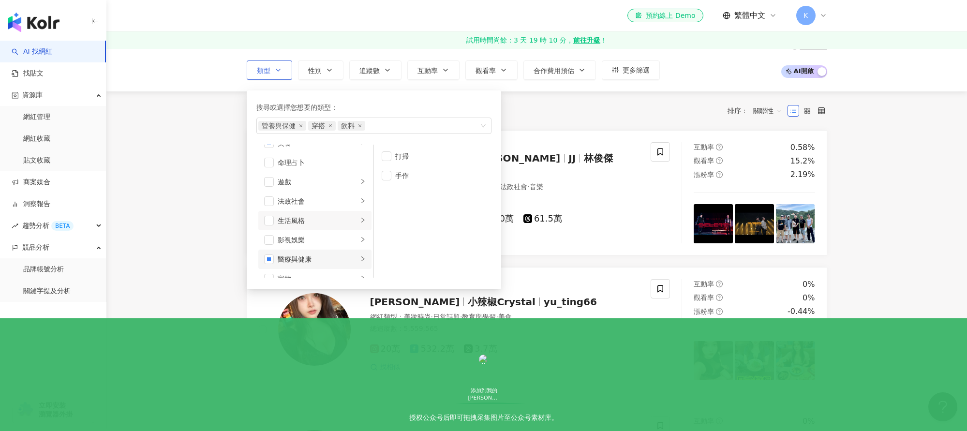
scroll to position [153, 0]
click at [302, 237] on div "影視娛樂" at bounding box center [318, 235] width 80 height 11
click at [392, 175] on li "舞蹈" at bounding box center [433, 175] width 114 height 19
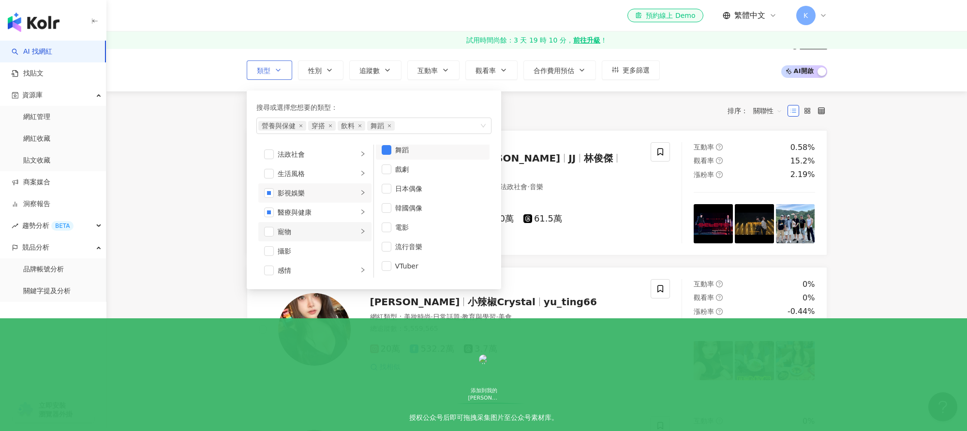
click at [281, 230] on div "寵物" at bounding box center [318, 231] width 80 height 11
click at [287, 250] on div "攝影" at bounding box center [322, 249] width 88 height 11
click at [291, 230] on div "科技" at bounding box center [318, 231] width 80 height 11
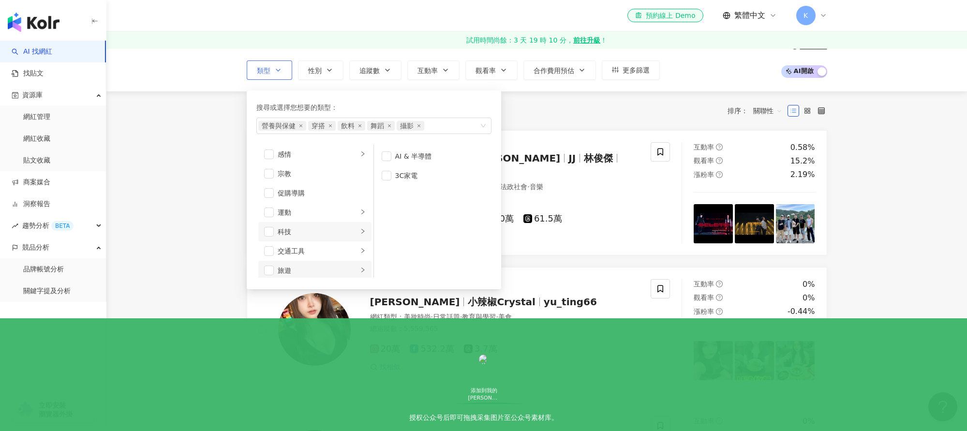
click at [295, 269] on div "旅遊" at bounding box center [318, 270] width 80 height 11
click at [302, 159] on div "藝術與娛樂" at bounding box center [318, 156] width 80 height 11
click at [386, 174] on span "button" at bounding box center [387, 176] width 10 height 10
click at [305, 196] on div "氣候和環境" at bounding box center [322, 195] width 88 height 11
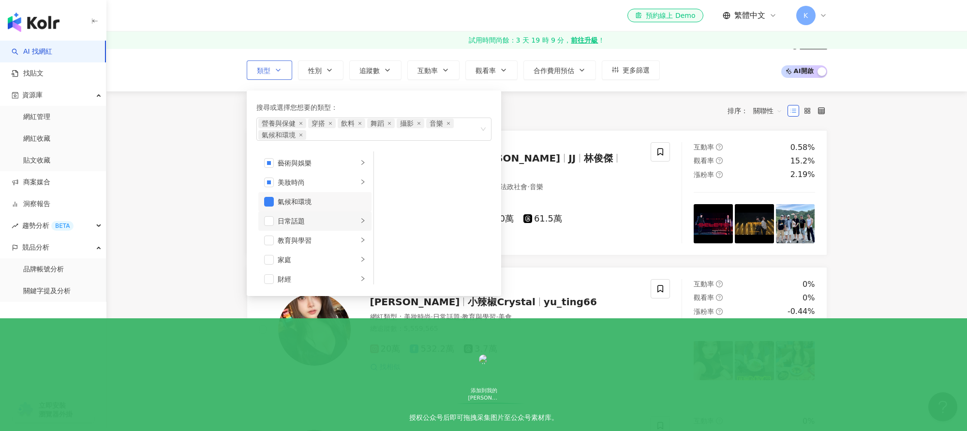
click at [297, 218] on div "日常話題" at bounding box center [318, 221] width 80 height 11
click at [299, 241] on div "教育與學習" at bounding box center [318, 240] width 80 height 11
click at [293, 258] on div "家庭" at bounding box center [318, 259] width 80 height 11
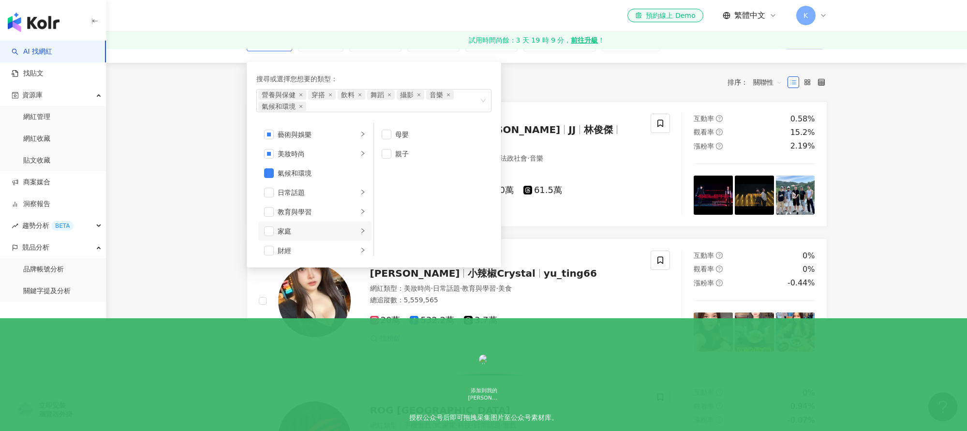
scroll to position [84, 0]
click at [291, 250] on div "財經" at bounding box center [318, 250] width 80 height 11
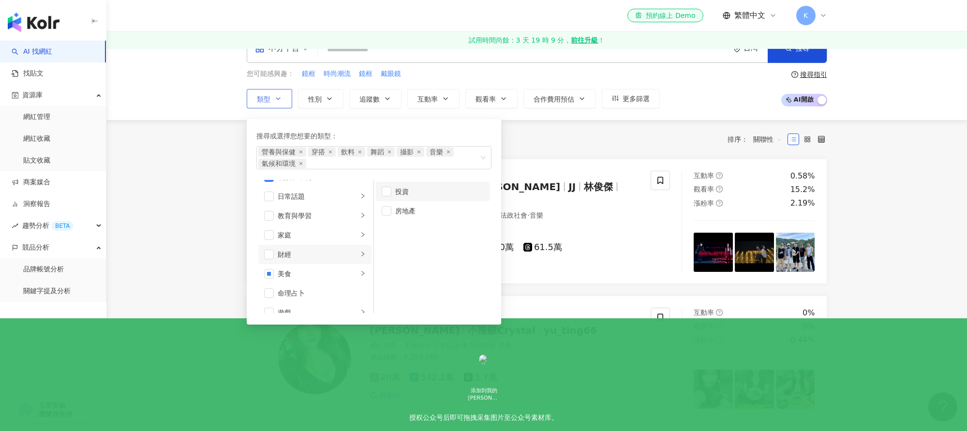
scroll to position [0, 0]
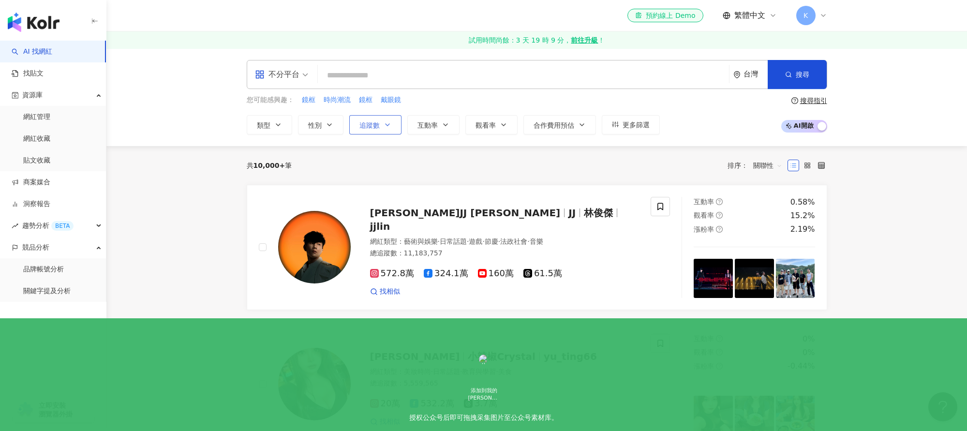
click at [380, 121] on button "追蹤數" at bounding box center [375, 124] width 52 height 19
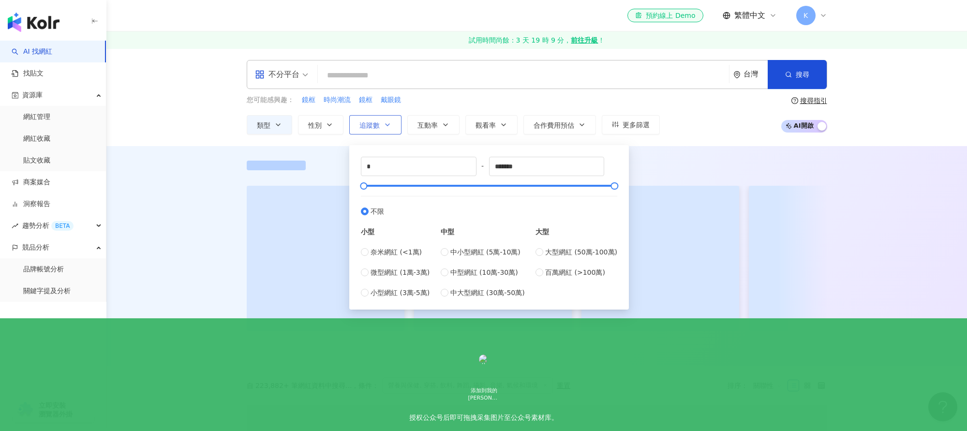
click at [380, 121] on button "追蹤數" at bounding box center [375, 124] width 52 height 19
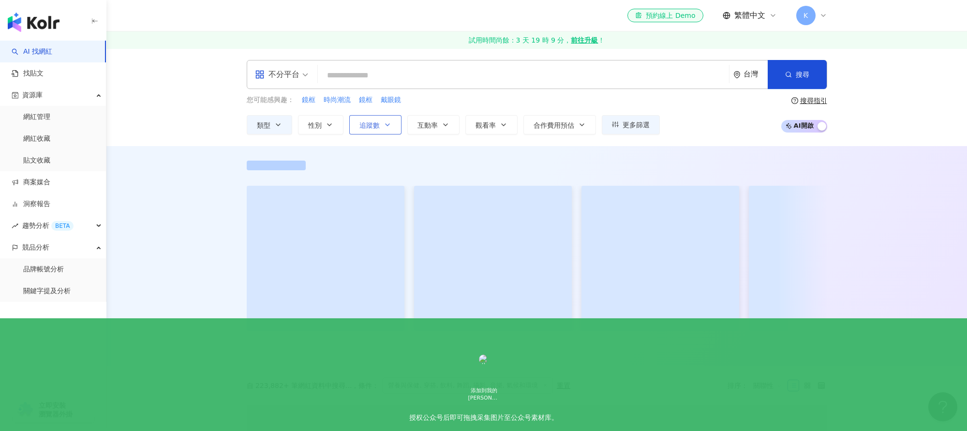
click at [380, 121] on button "追蹤數" at bounding box center [375, 124] width 52 height 19
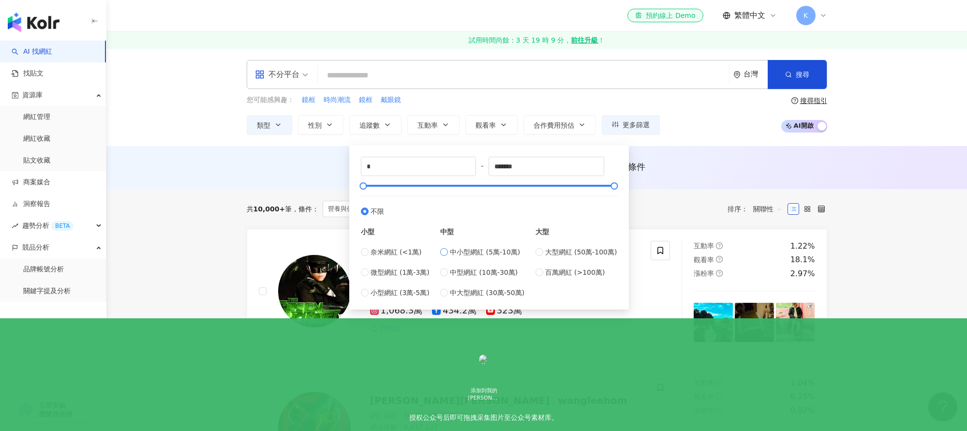
type input "*****"
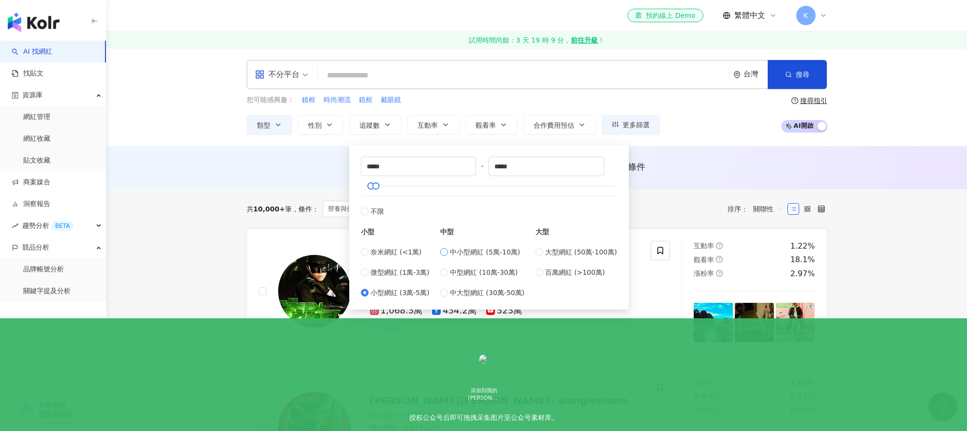
type input "*****"
type input "******"
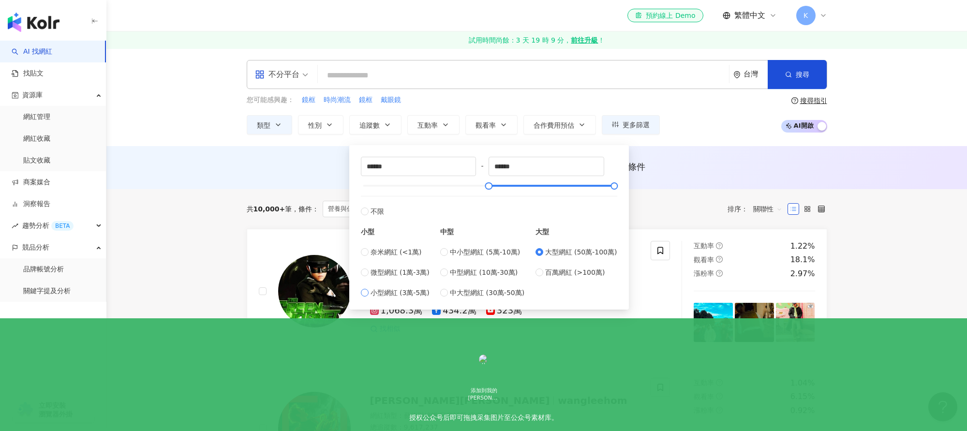
click at [369, 294] on label "小型網紅 (3萬-5萬)" at bounding box center [395, 292] width 69 height 11
type input "*****"
type input "******"
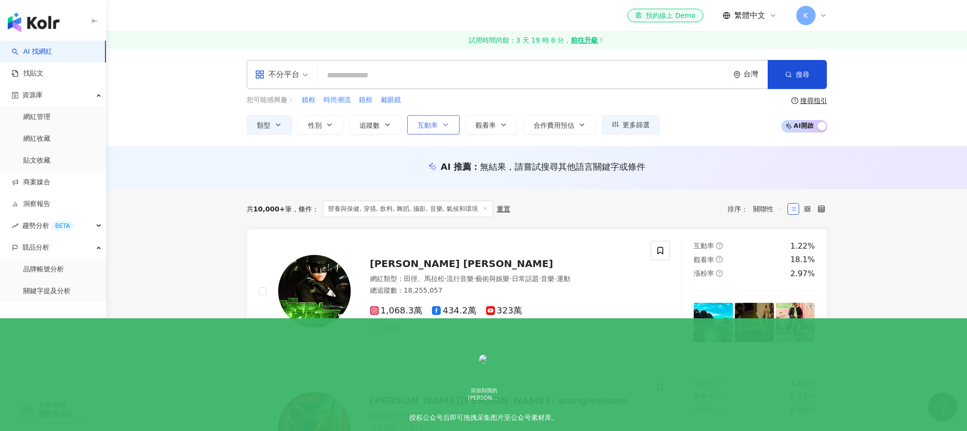
click at [428, 127] on span "互動率" at bounding box center [427, 125] width 20 height 8
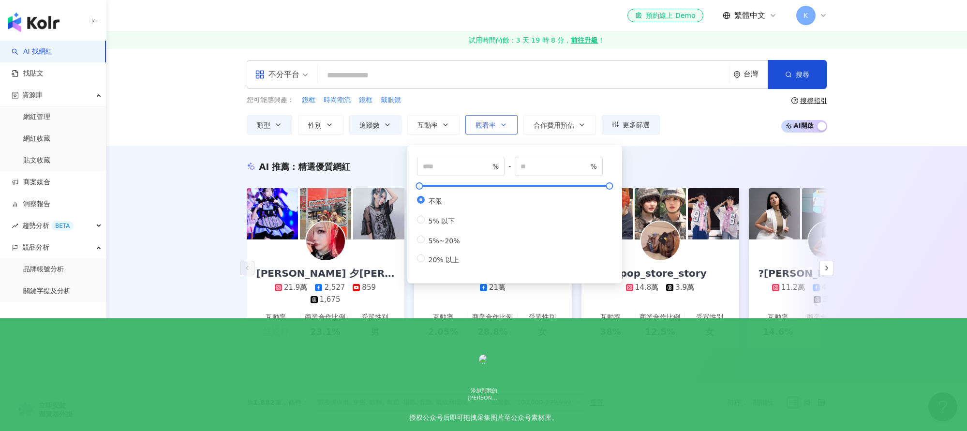
click at [492, 124] on span "觀看率" at bounding box center [485, 125] width 20 height 8
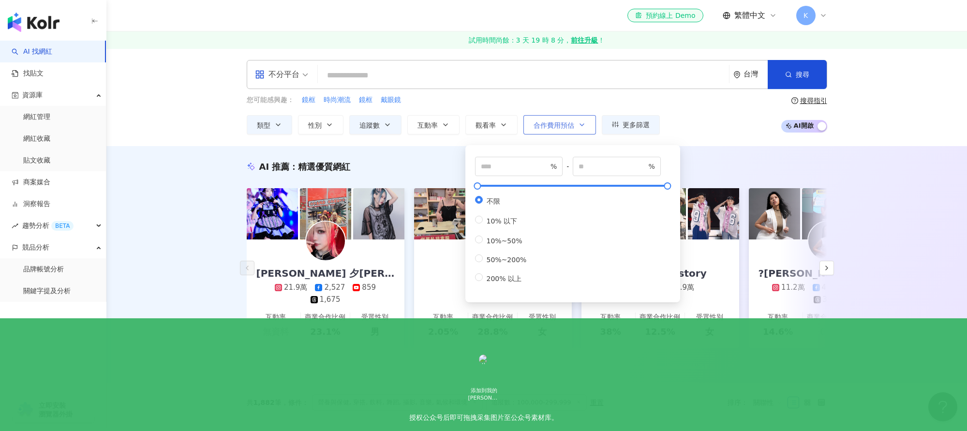
click at [579, 126] on icon "button" at bounding box center [582, 125] width 8 height 8
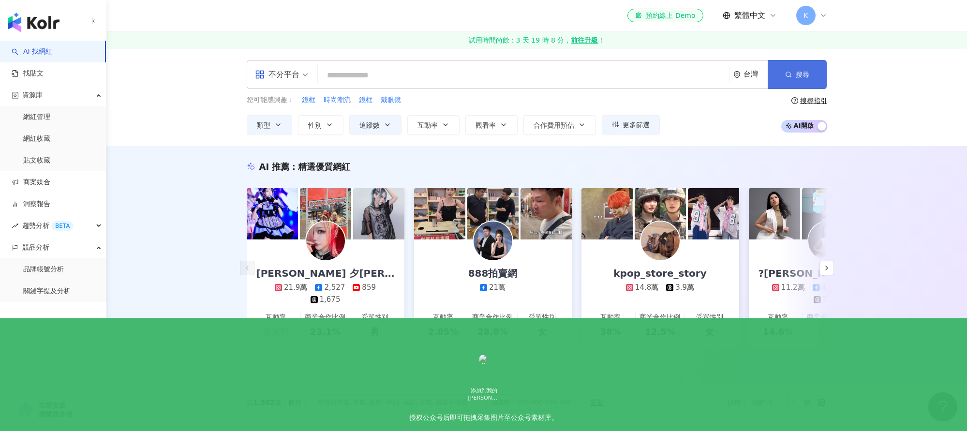
click at [810, 76] on button "搜尋" at bounding box center [797, 74] width 59 height 29
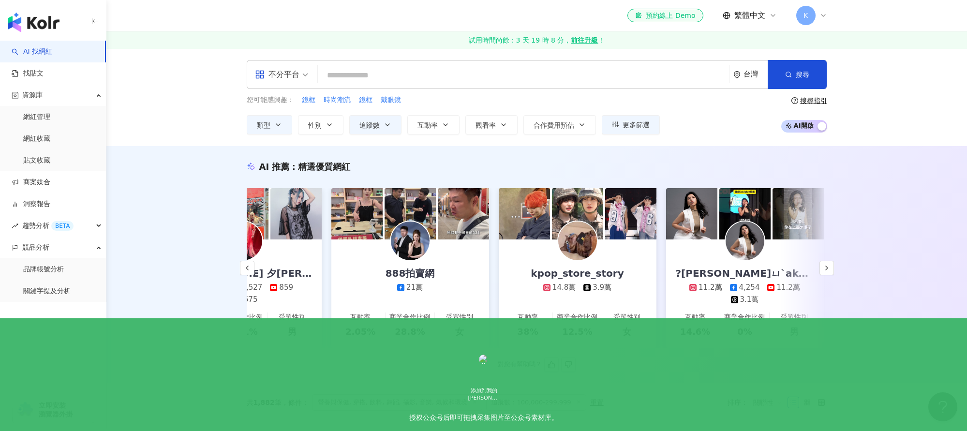
scroll to position [0, 181]
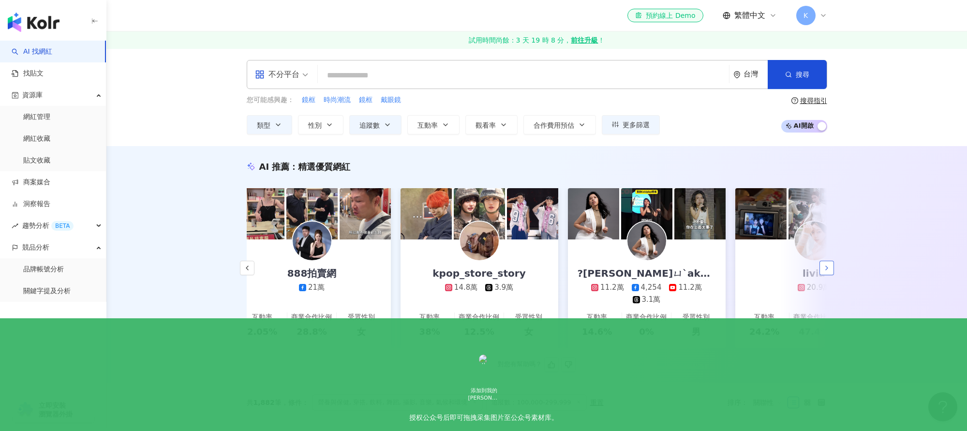
click at [824, 266] on icon "button" at bounding box center [827, 268] width 8 height 8
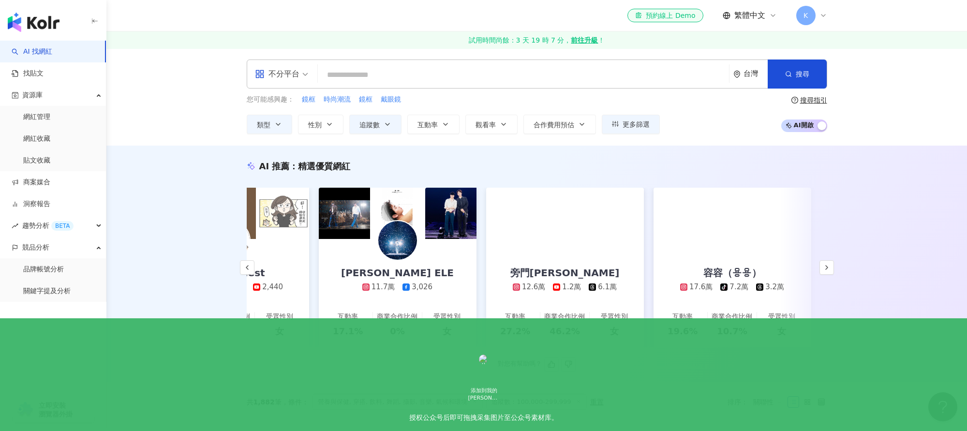
scroll to position [0, 1447]
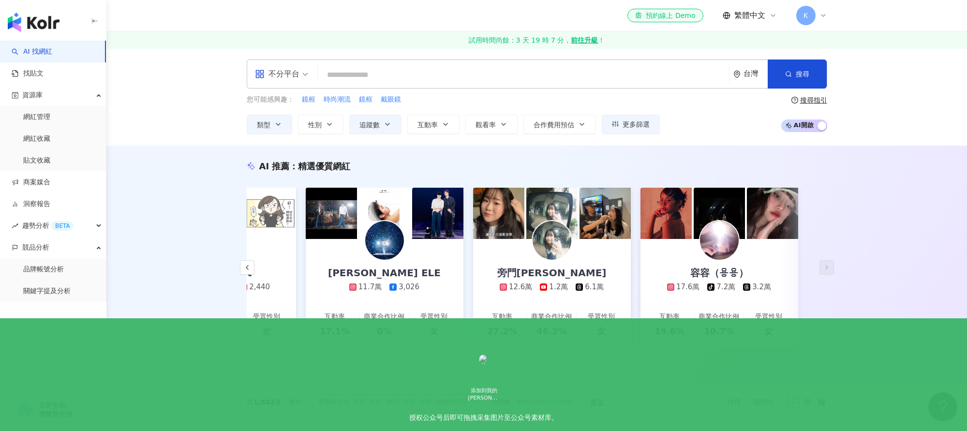
click at [338, 74] on input "search" at bounding box center [523, 75] width 403 height 18
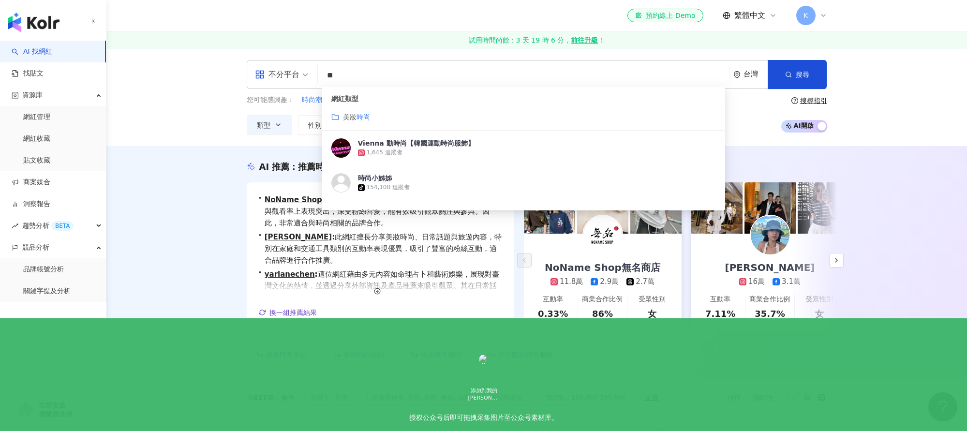
type input "**"
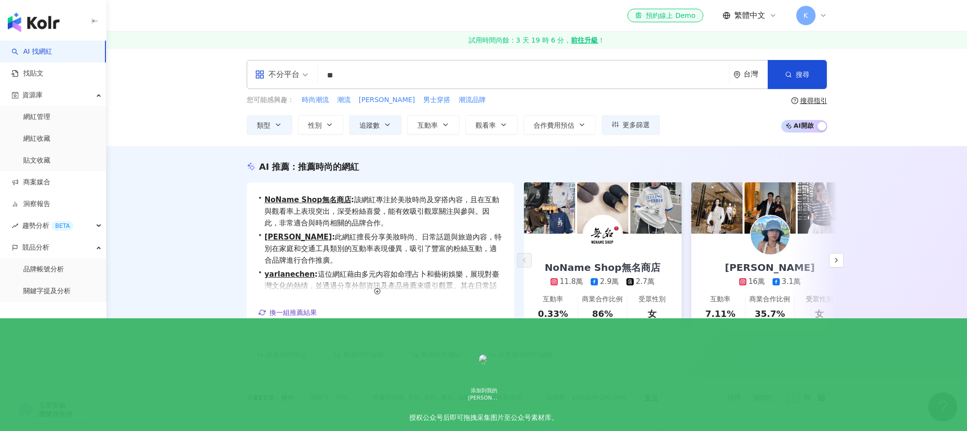
click at [191, 217] on div "AI 推薦 ： 推薦時尚的網紅 • NoName Shop無名商店 : 該網紅專注於美妝時尚及穿搭內容，且在互動與觀看率上表現突出，深受粉絲喜愛，能有效吸引觀…" at bounding box center [536, 262] width 860 height 232
click at [835, 260] on icon "button" at bounding box center [836, 260] width 8 height 8
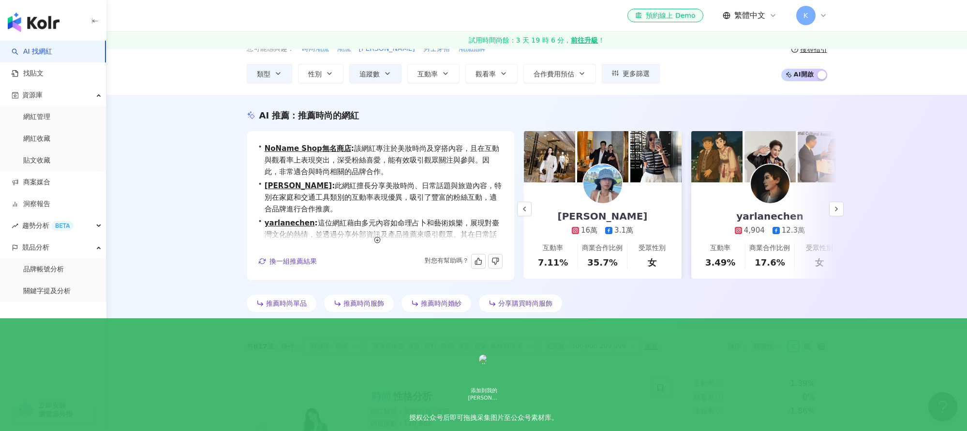
scroll to position [50, 0]
click at [295, 259] on span "換一組推薦結果" at bounding box center [292, 262] width 47 height 8
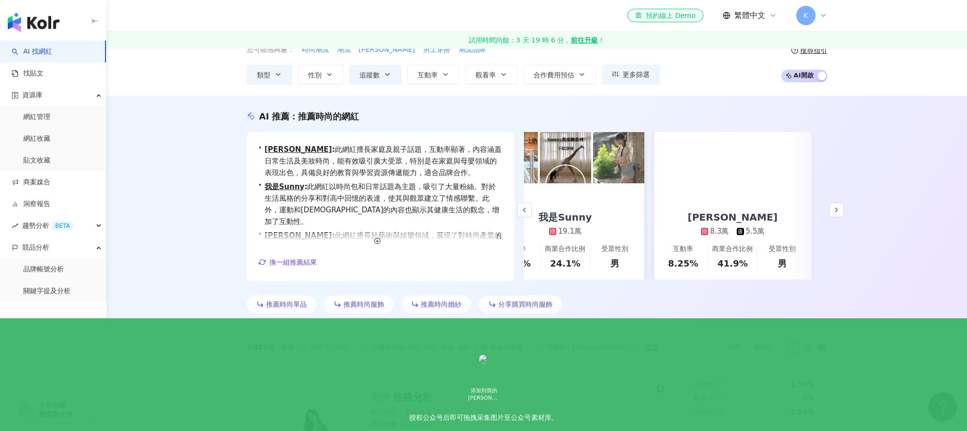
scroll to position [0, 208]
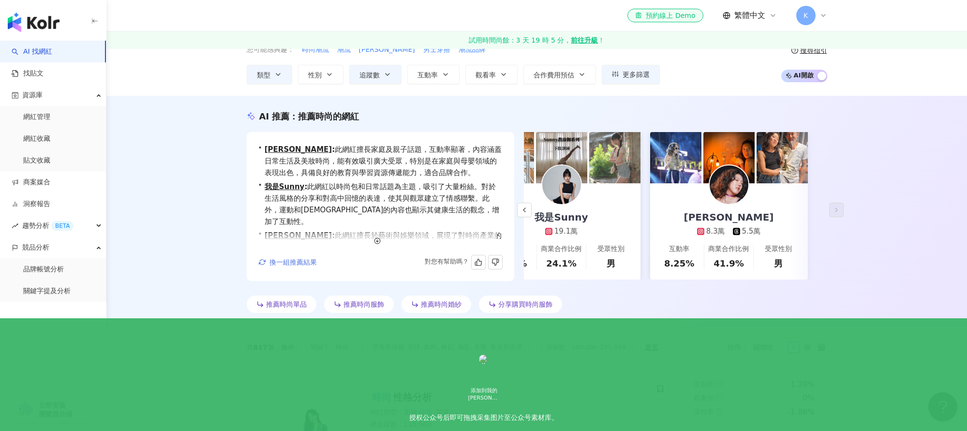
click at [294, 266] on button "換一組推薦結果" at bounding box center [287, 262] width 59 height 15
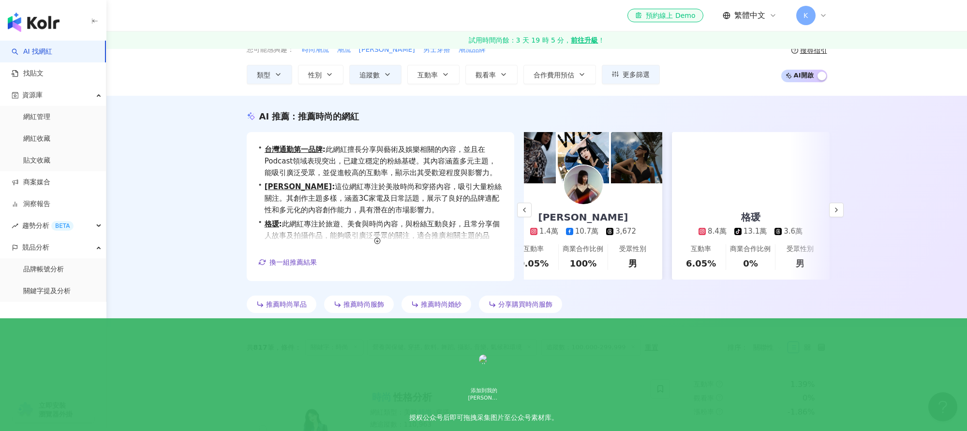
scroll to position [0, 196]
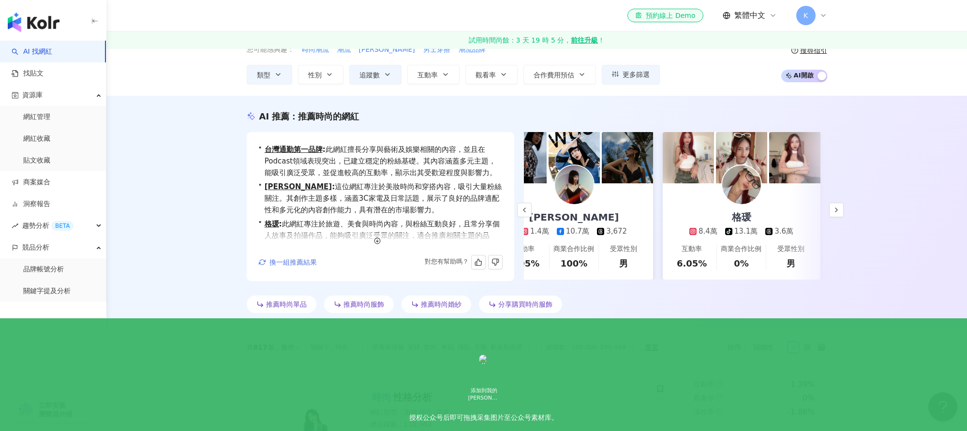
click at [299, 262] on span "換一組推薦結果" at bounding box center [292, 262] width 47 height 8
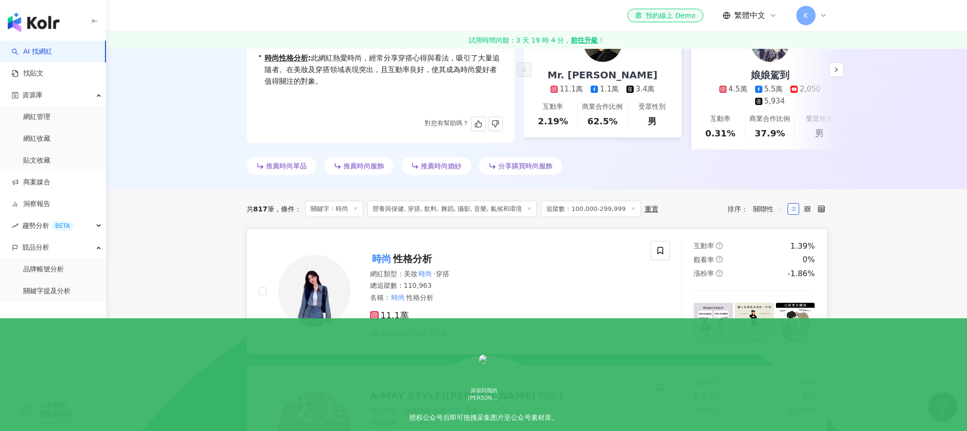
scroll to position [192, 0]
click at [325, 273] on img at bounding box center [314, 291] width 73 height 73
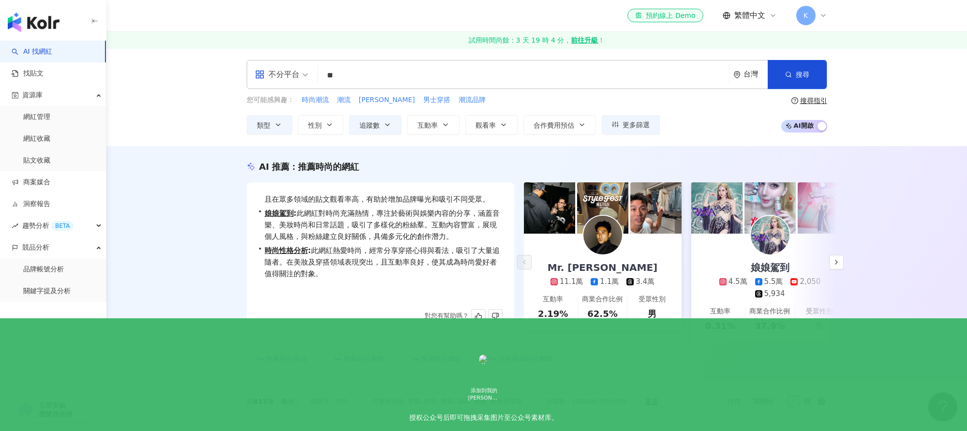
scroll to position [0, 0]
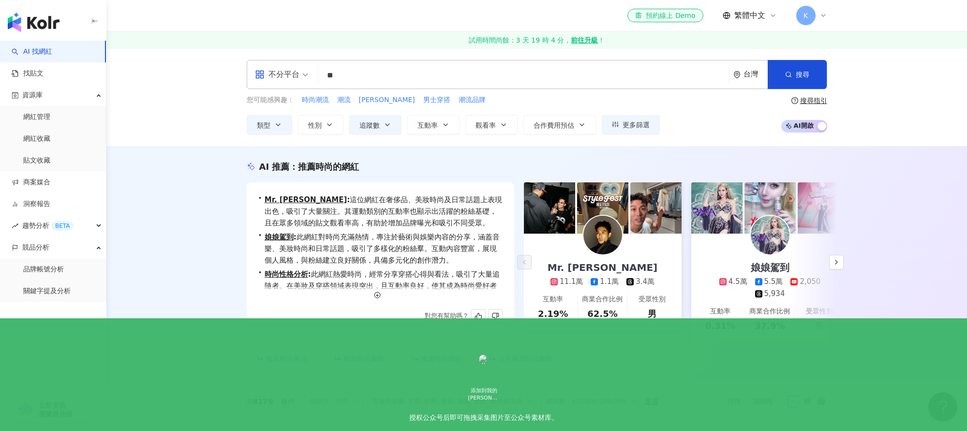
click at [344, 78] on input "**" at bounding box center [523, 75] width 403 height 18
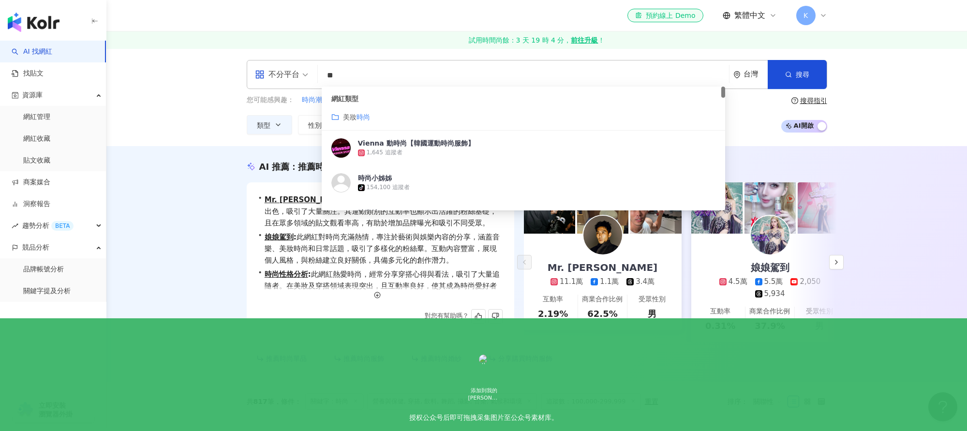
type input "*"
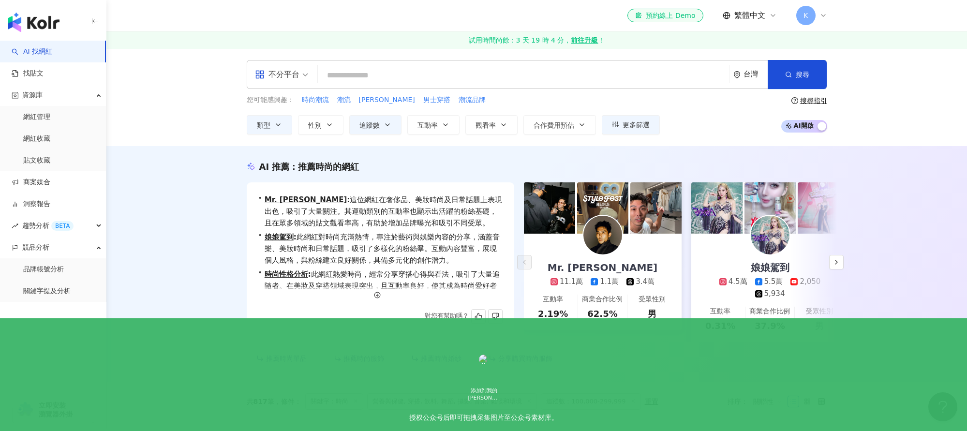
type input "*"
type input "**"
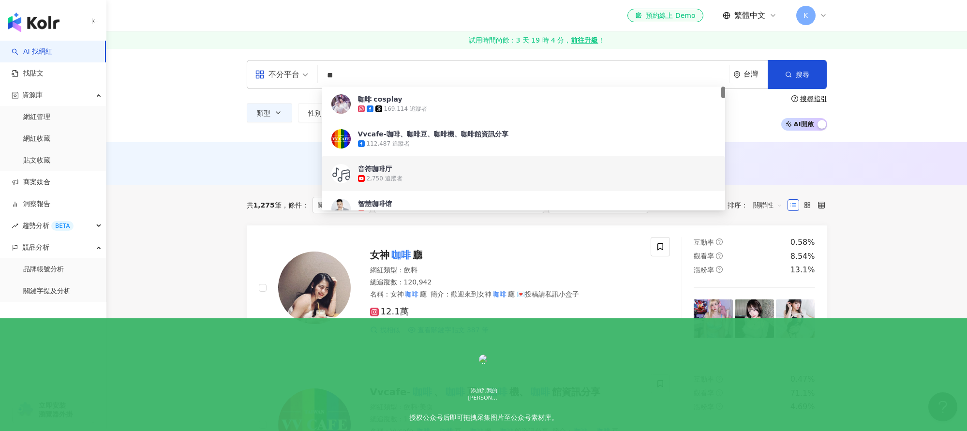
click at [201, 177] on div "AI 推薦 ： 無結果，請嘗試搜尋其他語言關鍵字或條件" at bounding box center [536, 163] width 860 height 43
